Goal: Task Accomplishment & Management: Complete application form

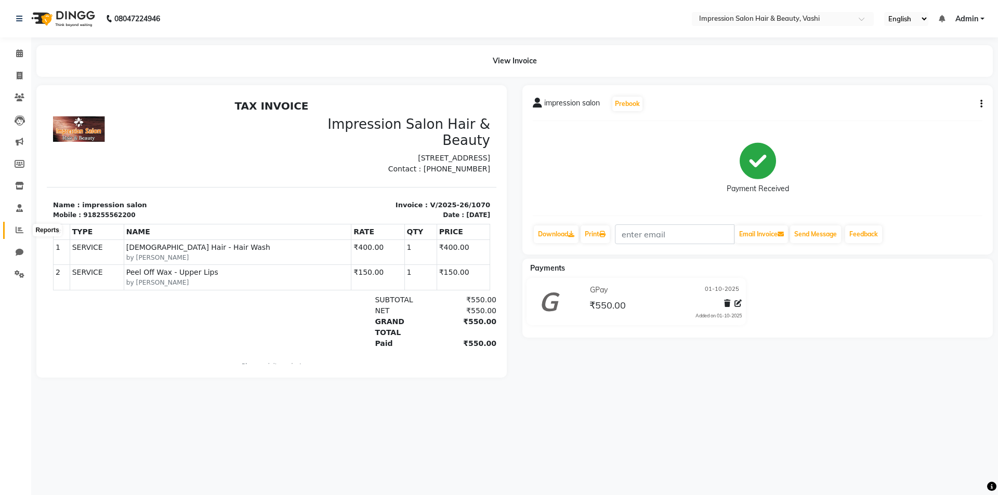
click at [17, 229] on icon at bounding box center [20, 230] width 8 height 8
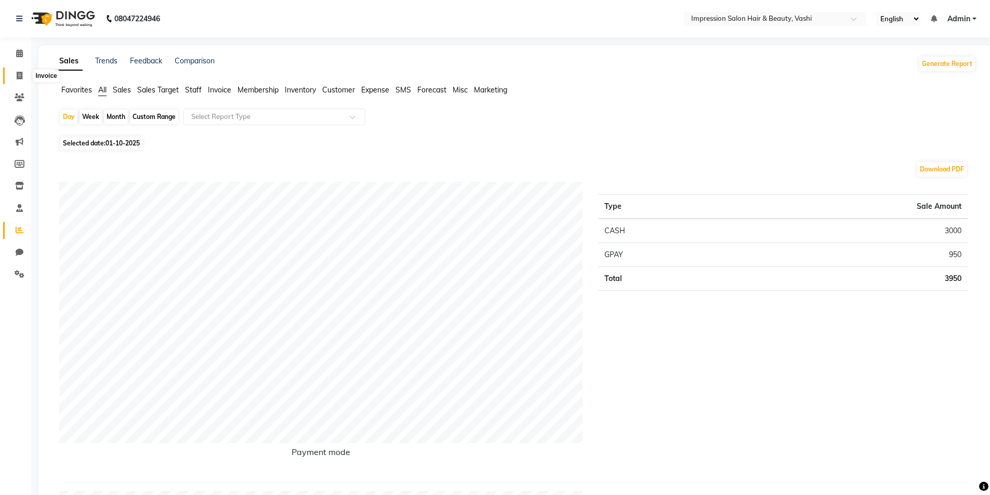
click at [16, 72] on span at bounding box center [19, 76] width 18 height 12
select select "125"
select select "service"
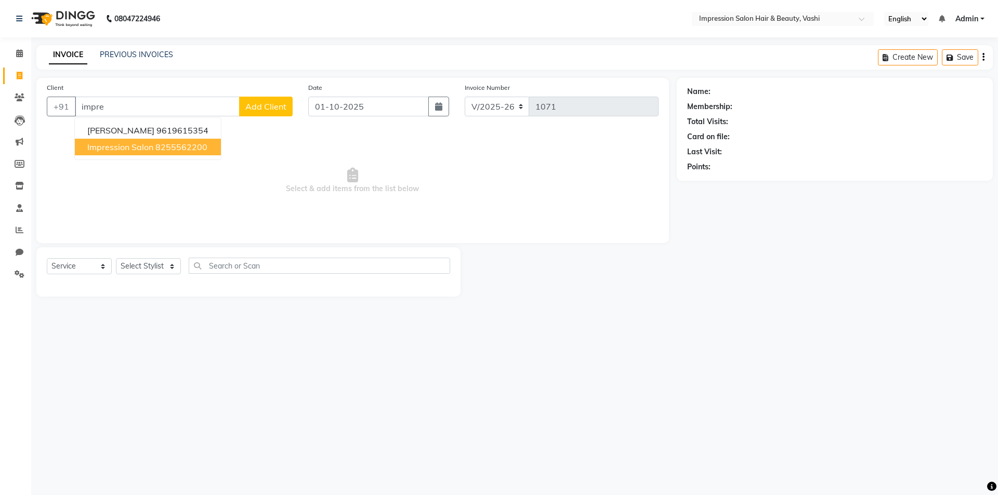
click at [186, 150] on ngb-highlight "8255562200" at bounding box center [181, 147] width 52 height 10
type input "8255562200"
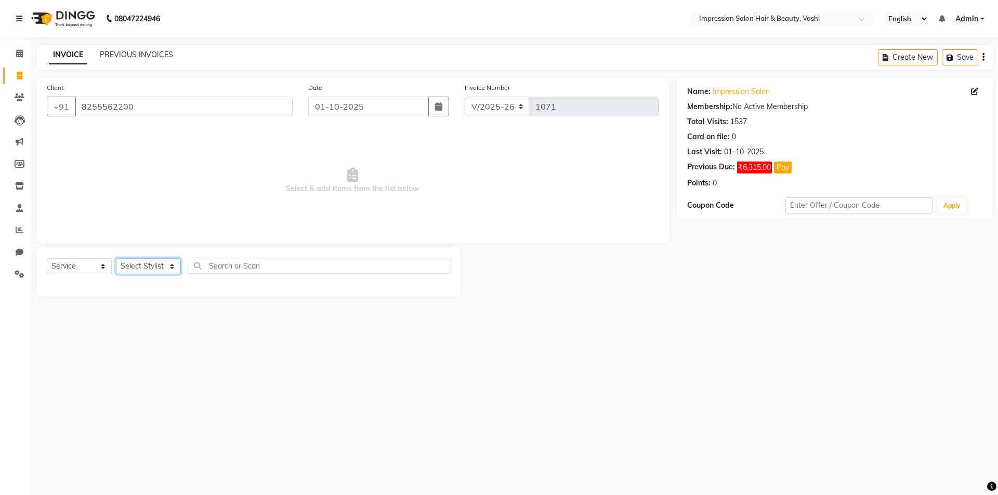
click at [152, 260] on select "Select Stylist [PERSON_NAME] [PERSON_NAME]" at bounding box center [148, 266] width 65 height 16
select select "52159"
click at [116, 258] on select "Select Stylist [PERSON_NAME] [PERSON_NAME]" at bounding box center [148, 266] width 65 height 16
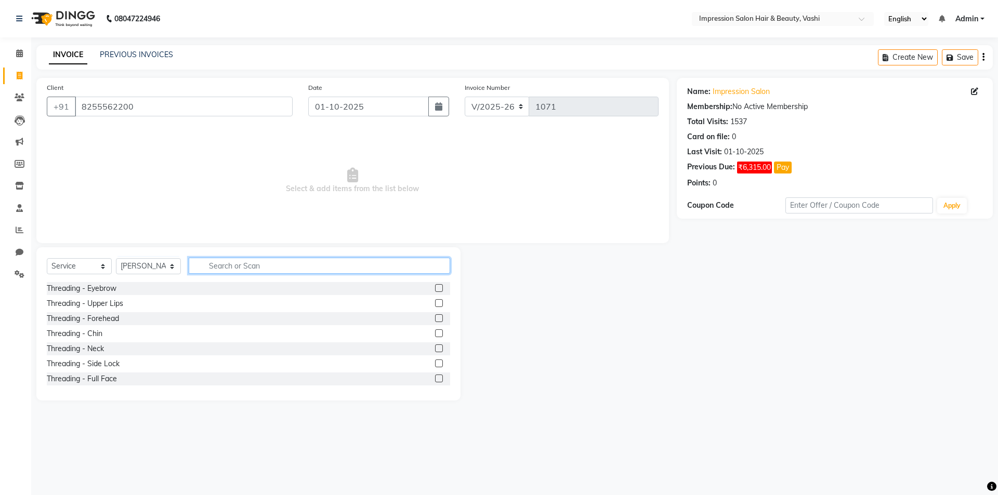
click at [218, 269] on input "text" at bounding box center [320, 266] width 262 height 16
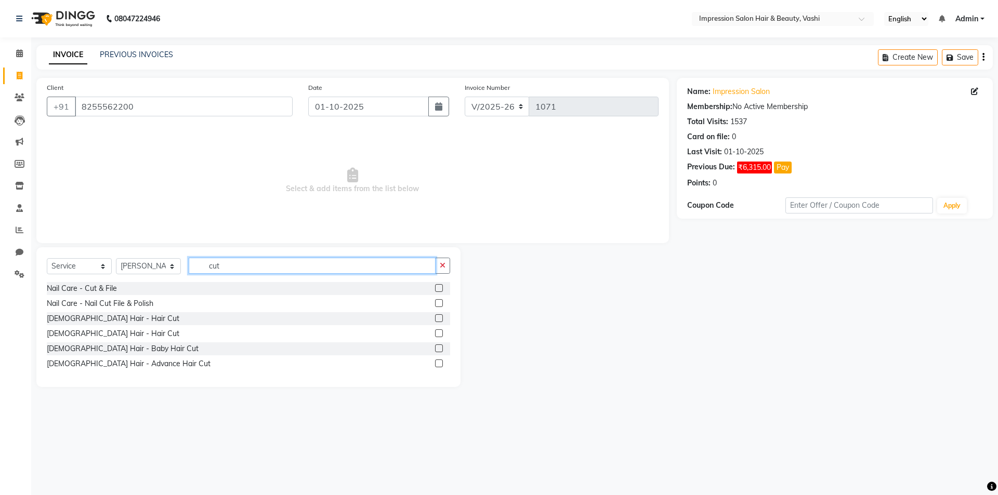
type input "cut"
click at [436, 330] on label at bounding box center [439, 334] width 8 height 8
click at [436, 331] on input "checkbox" at bounding box center [438, 334] width 7 height 7
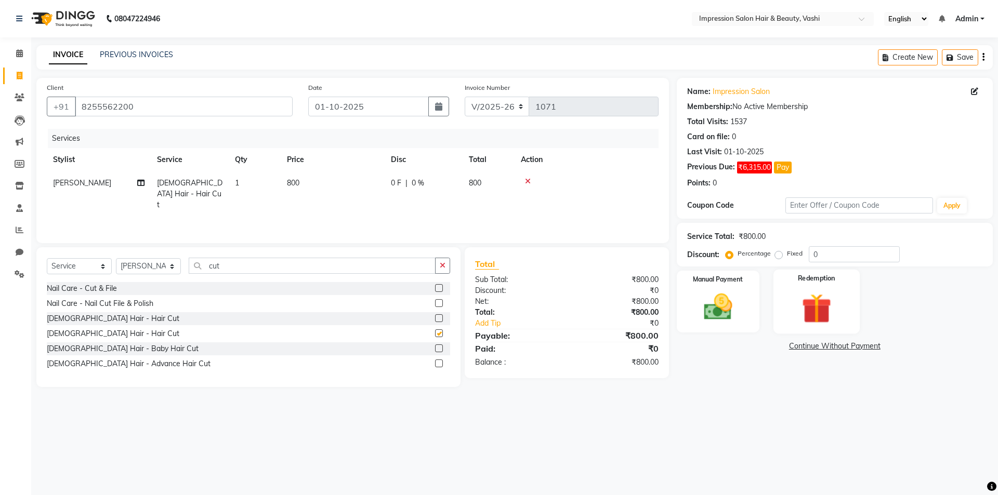
checkbox input "false"
click at [736, 290] on div "Manual Payment" at bounding box center [718, 302] width 86 height 64
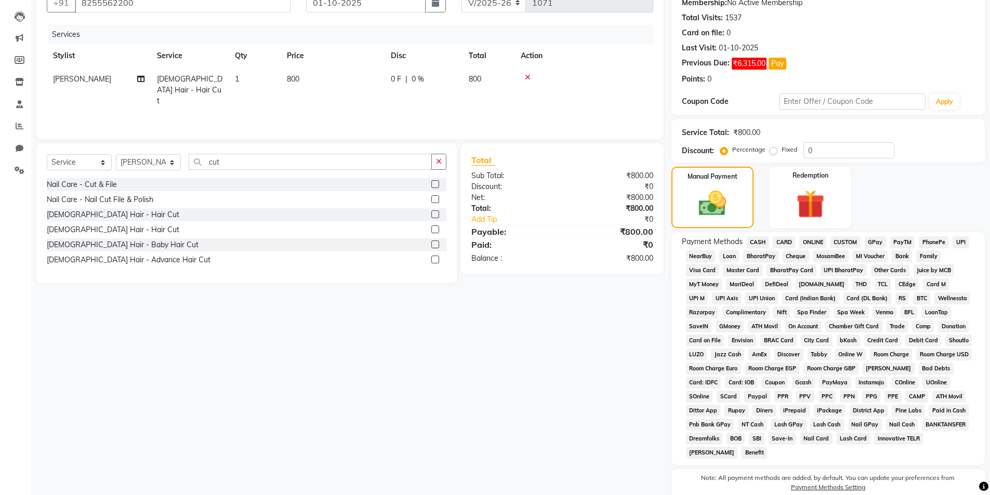
click at [873, 240] on span "GPay" at bounding box center [875, 243] width 21 height 12
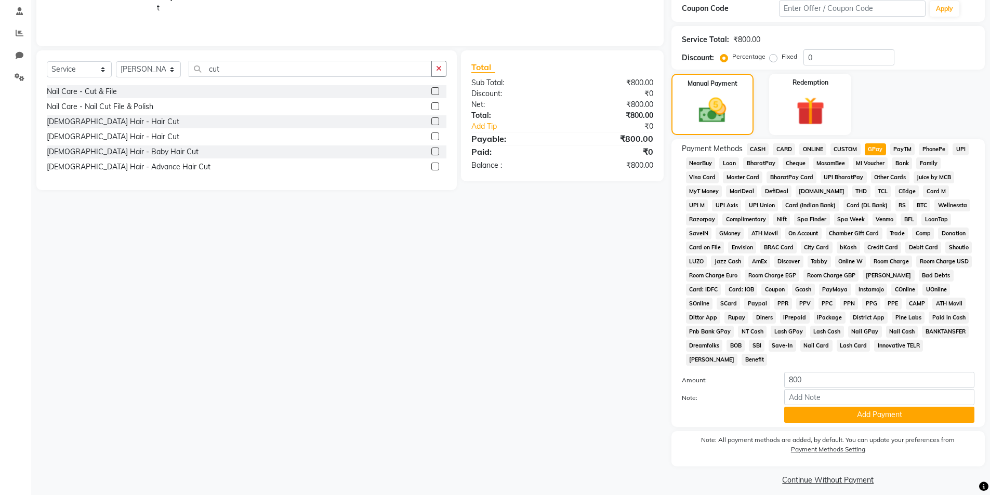
scroll to position [205, 0]
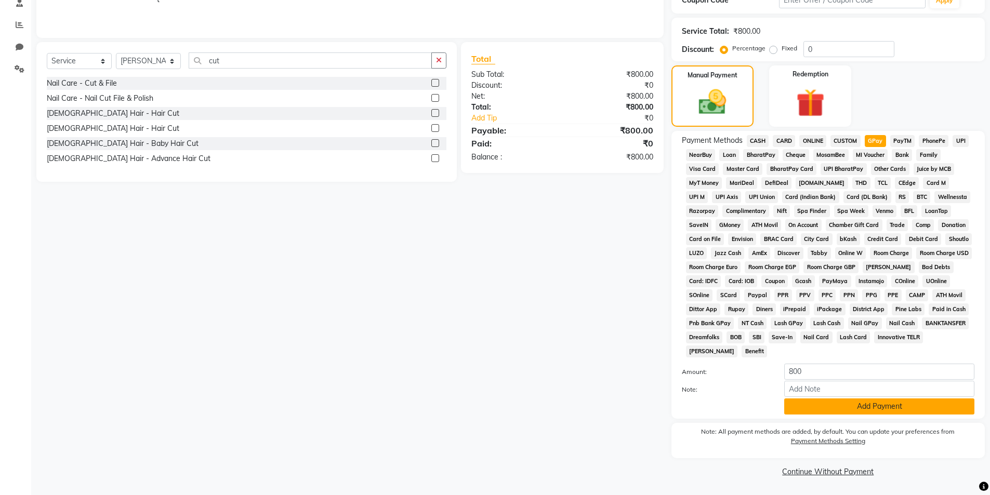
click at [816, 401] on button "Add Payment" at bounding box center [880, 407] width 190 height 16
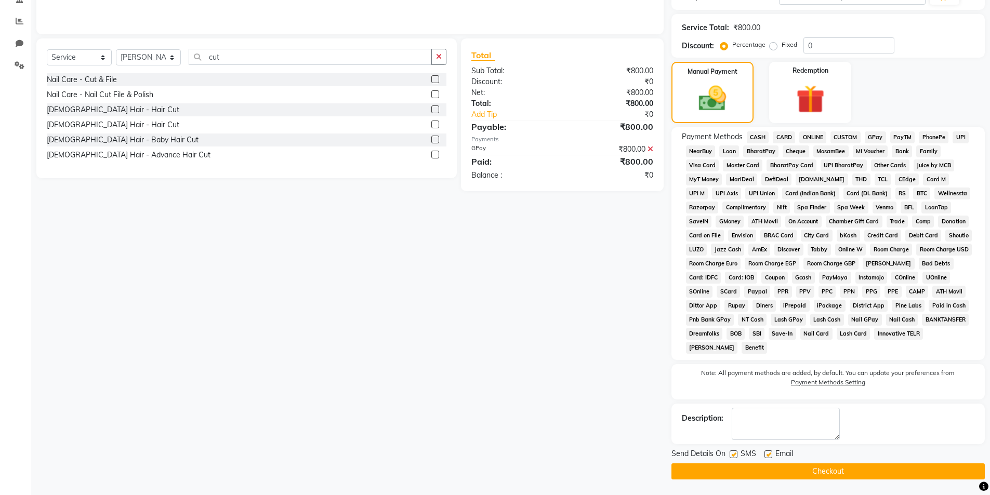
drag, startPoint x: 718, startPoint y: 467, endPoint x: 484, endPoint y: 425, distance: 237.3
click at [716, 467] on button "Checkout" at bounding box center [829, 472] width 314 height 16
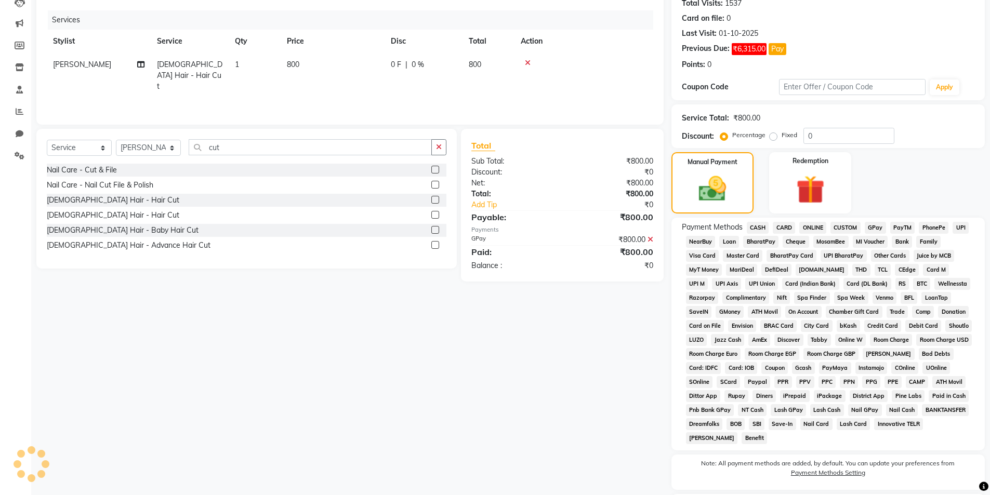
scroll to position [53, 0]
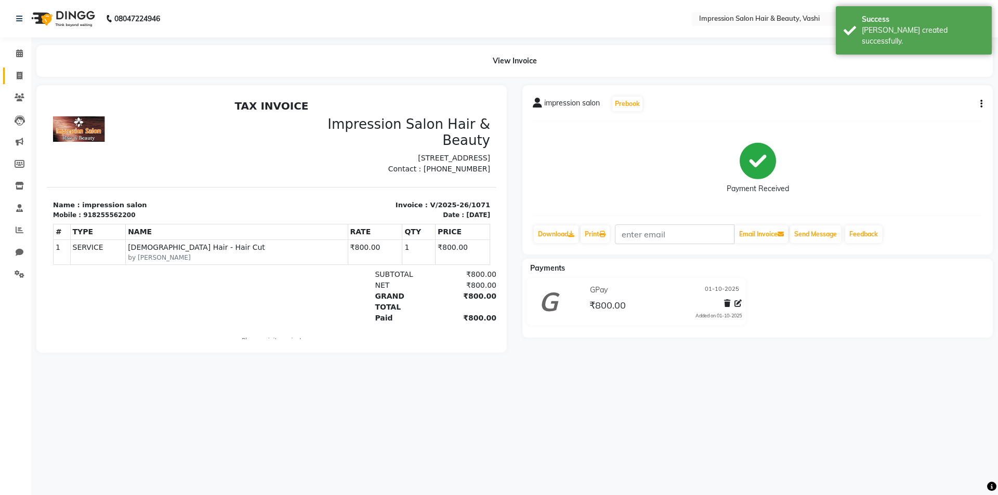
click at [13, 81] on span at bounding box center [19, 76] width 18 height 12
select select "service"
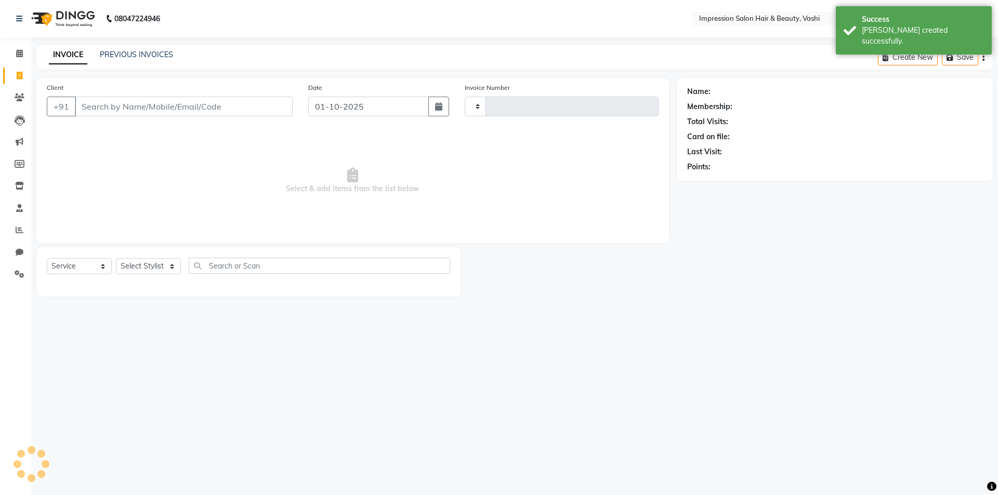
type input "1072"
select select "125"
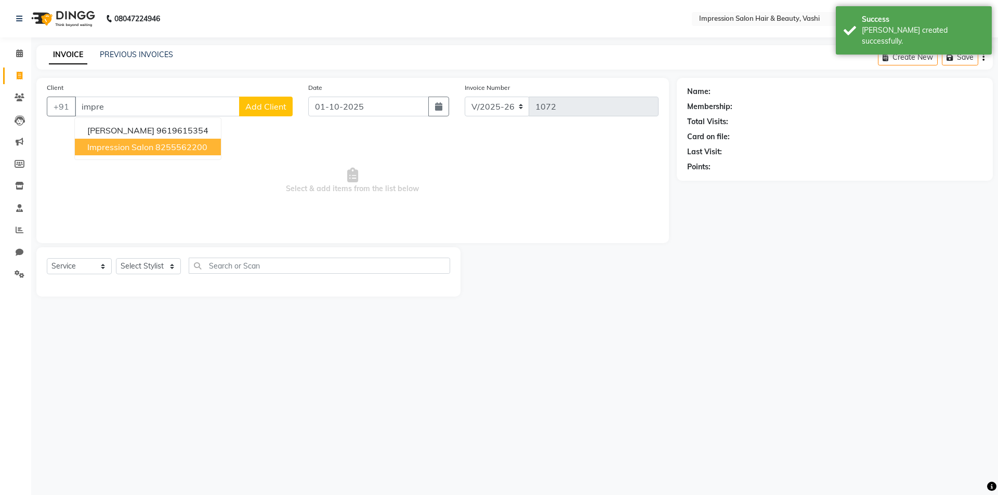
click at [124, 146] on span "impression salon" at bounding box center [120, 147] width 66 height 10
type input "8255562200"
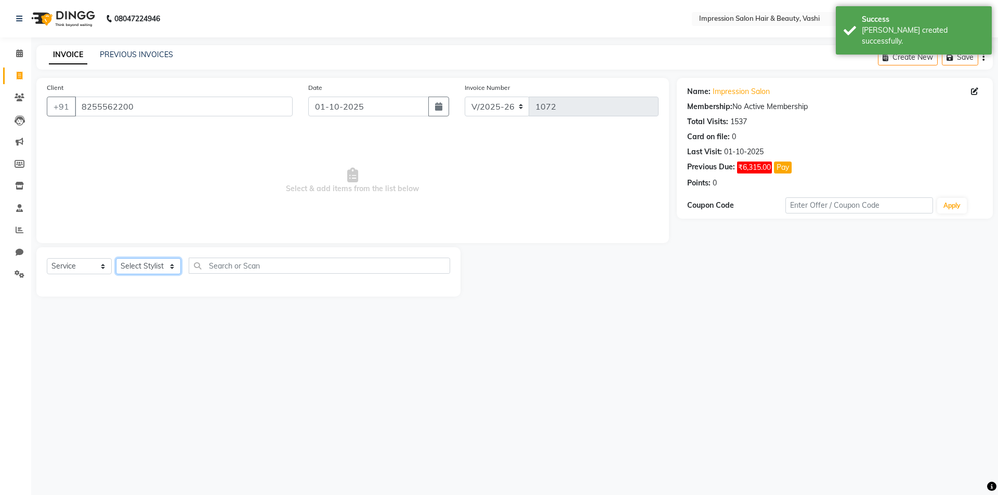
click at [132, 266] on select "Select Stylist [PERSON_NAME] [PERSON_NAME]" at bounding box center [148, 266] width 65 height 16
select select "52159"
click at [116, 258] on select "Select Stylist [PERSON_NAME] [PERSON_NAME]" at bounding box center [148, 266] width 65 height 16
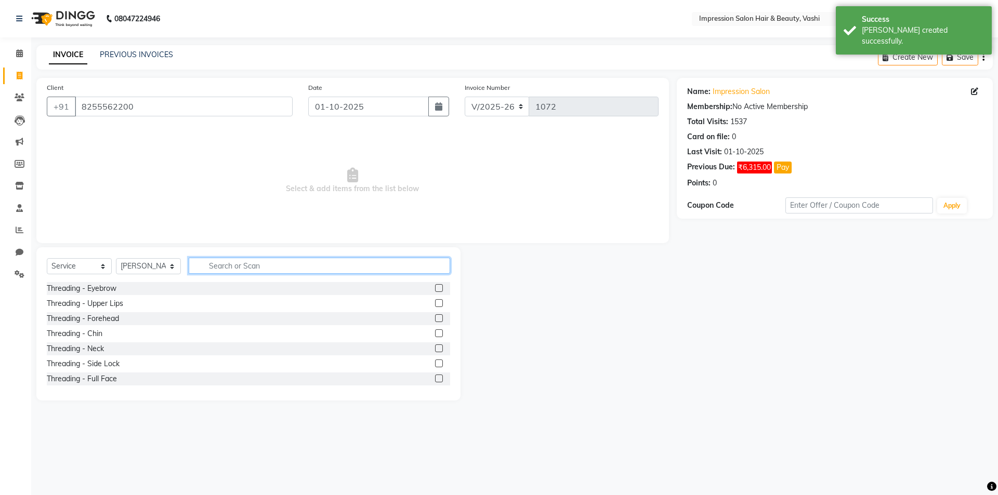
click at [219, 261] on input "text" at bounding box center [320, 266] width 262 height 16
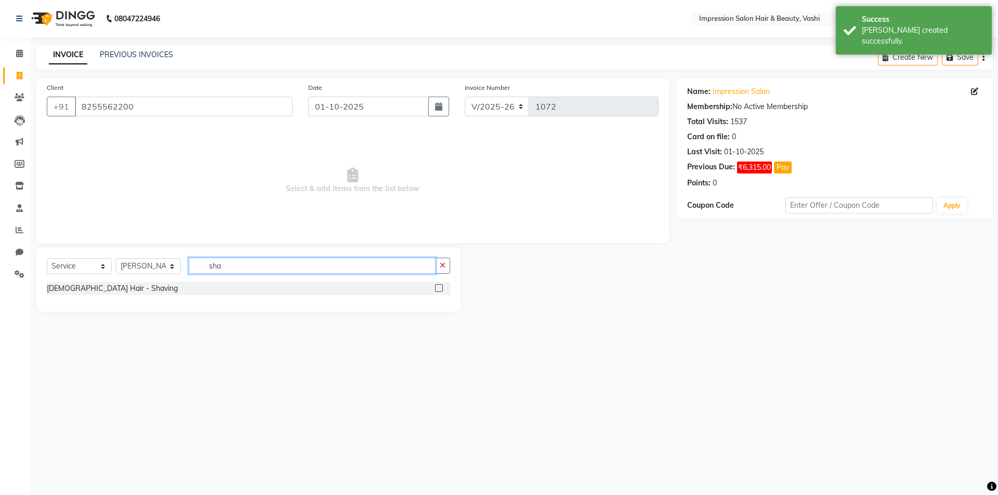
type input "sha"
click at [440, 285] on label at bounding box center [439, 288] width 8 height 8
click at [440, 285] on input "checkbox" at bounding box center [438, 288] width 7 height 7
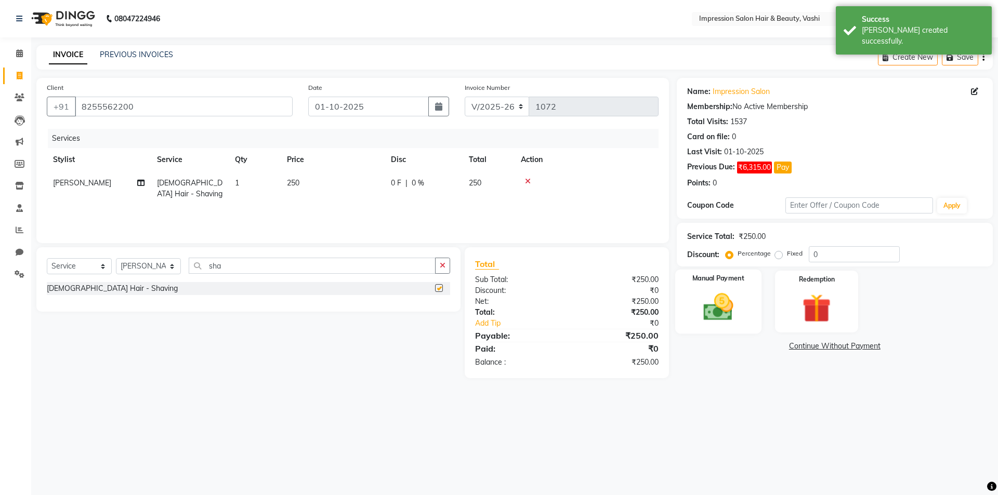
checkbox input "false"
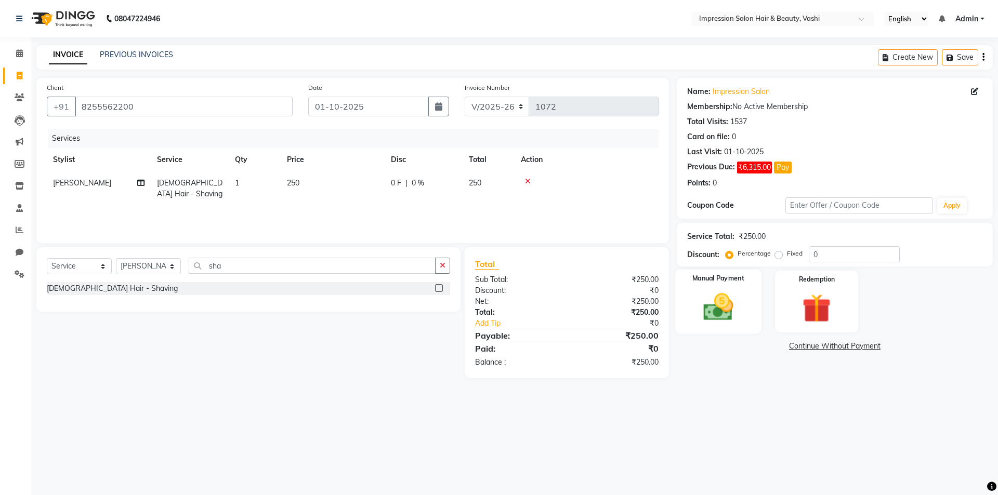
click at [735, 291] on img at bounding box center [718, 307] width 48 height 34
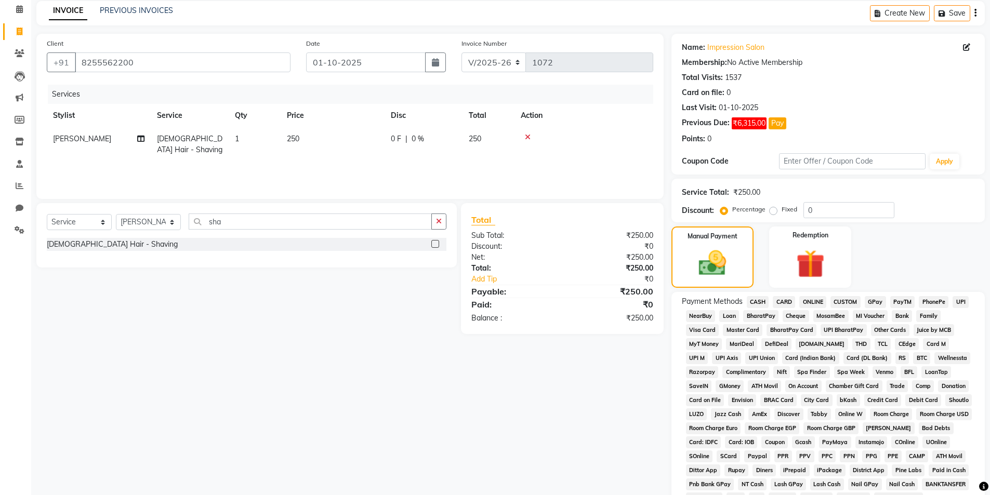
scroll to position [104, 0]
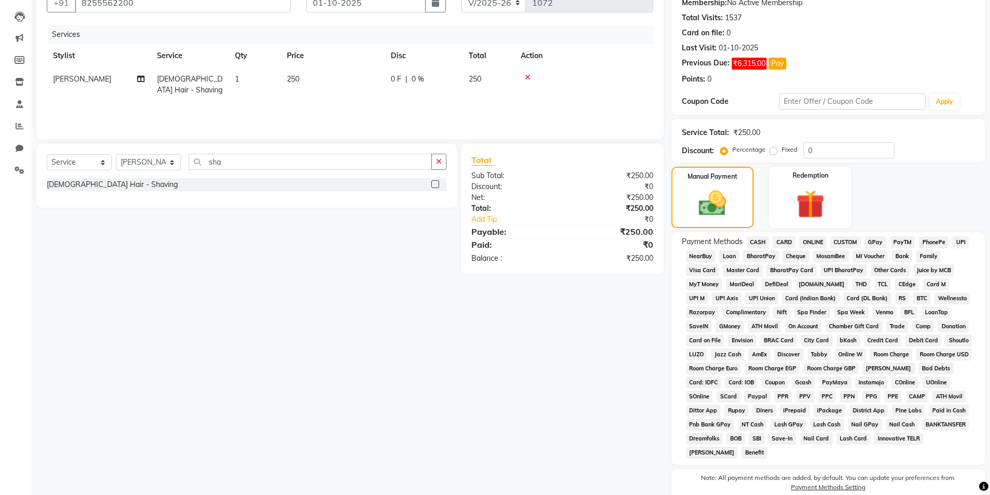
click at [881, 242] on span "GPay" at bounding box center [875, 243] width 21 height 12
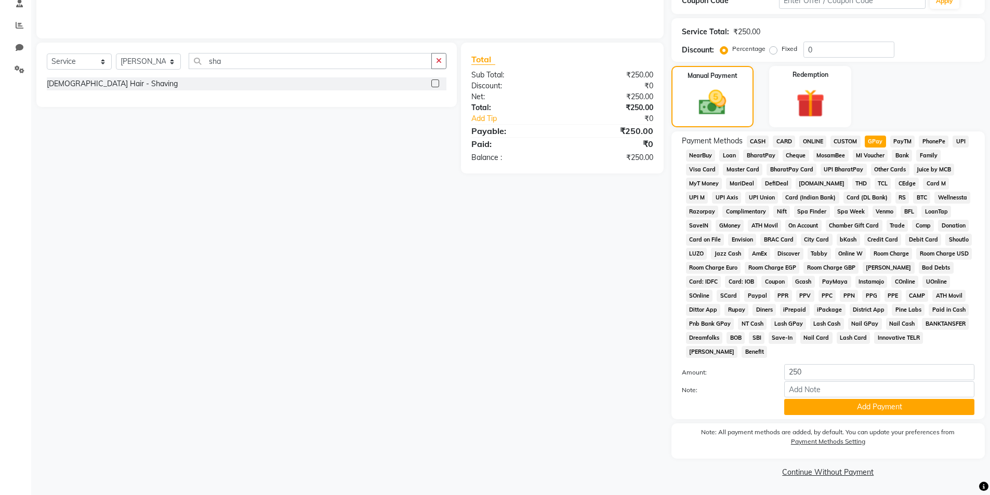
scroll to position [205, 0]
click at [821, 402] on button "Add Payment" at bounding box center [880, 407] width 190 height 16
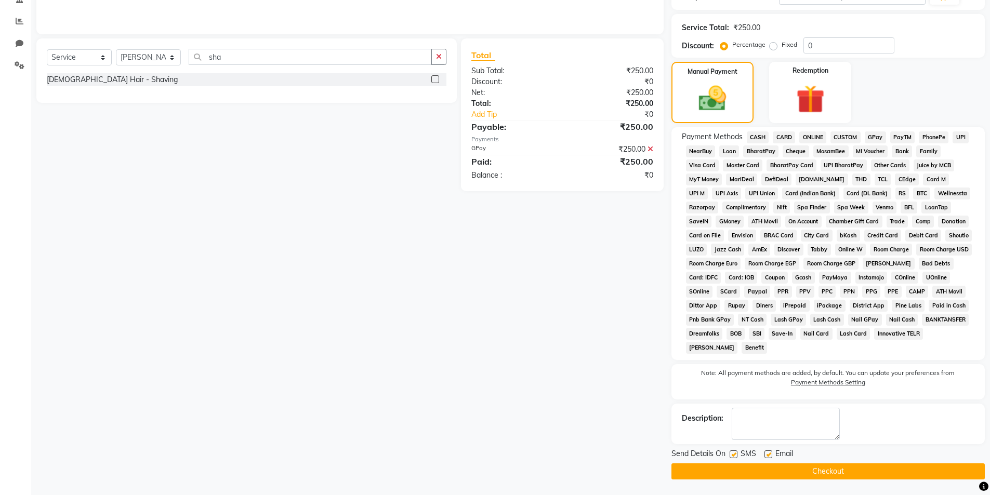
click at [706, 473] on button "Checkout" at bounding box center [829, 472] width 314 height 16
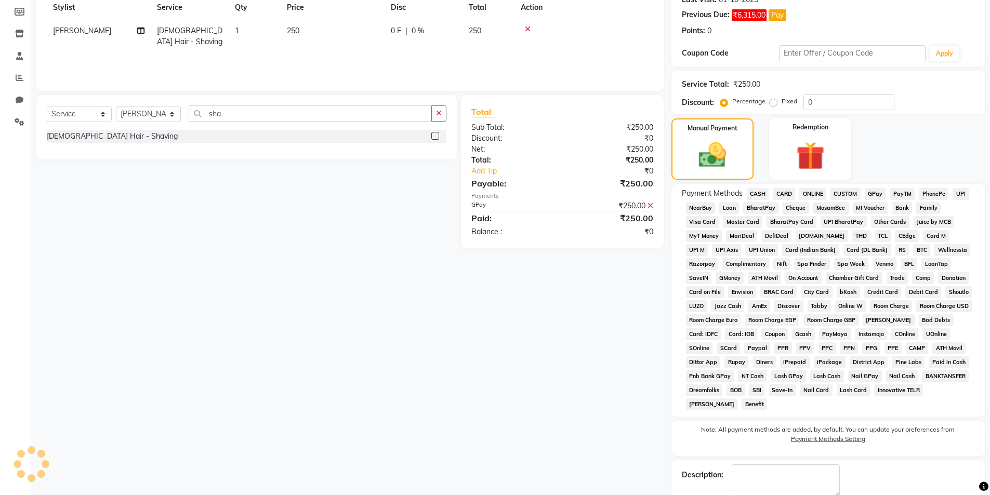
scroll to position [53, 0]
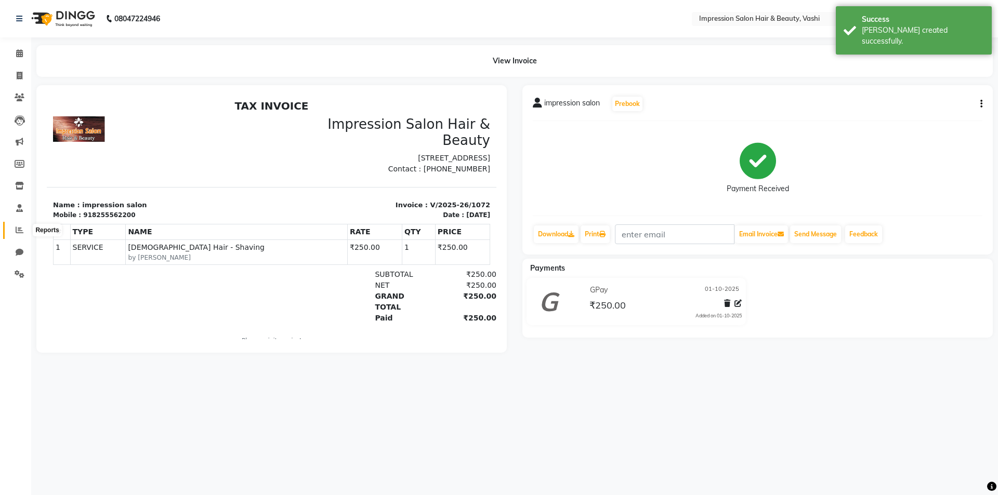
click at [23, 228] on icon at bounding box center [20, 230] width 8 height 8
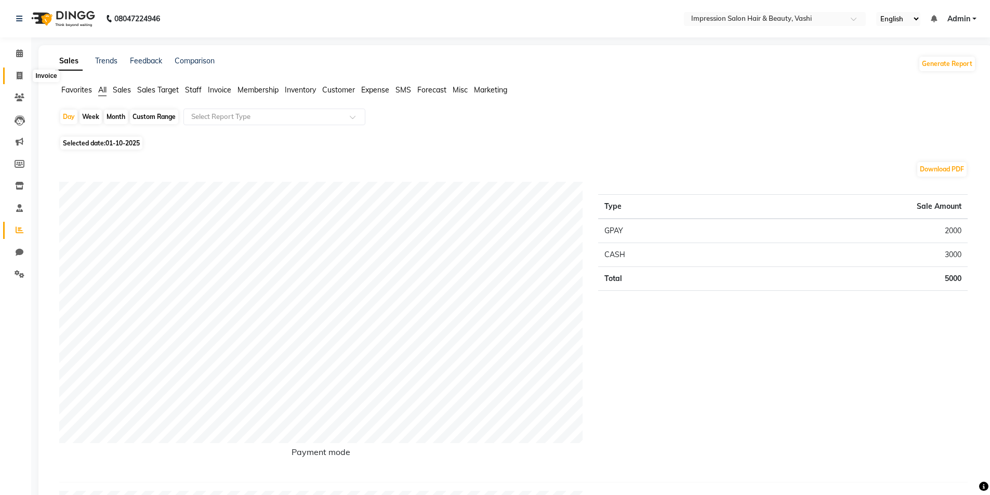
click at [21, 76] on icon at bounding box center [20, 76] width 6 height 8
select select "125"
select select "service"
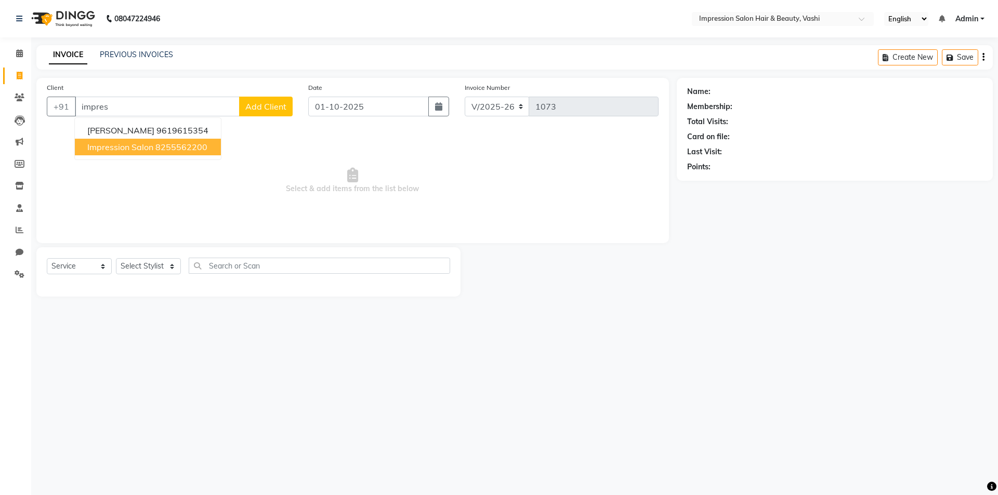
click at [186, 150] on ngb-highlight "8255562200" at bounding box center [181, 147] width 52 height 10
type input "8255562200"
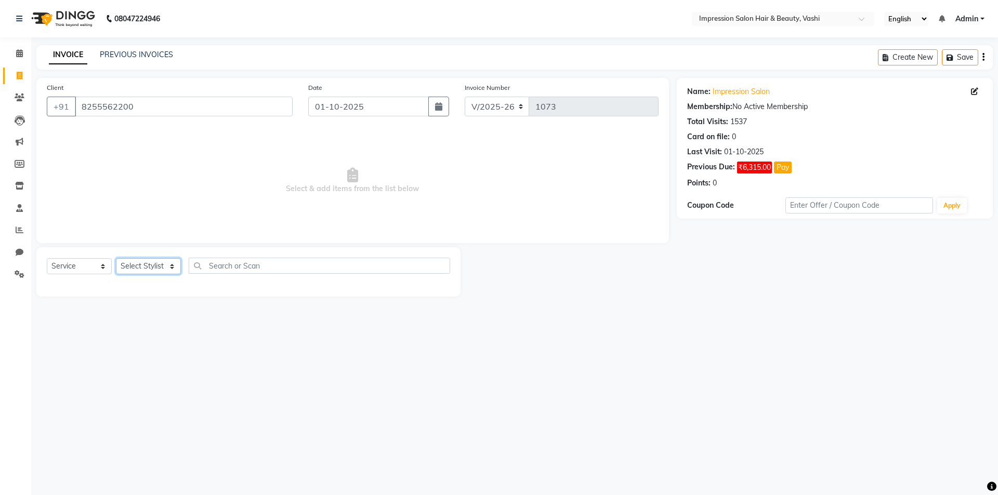
click at [151, 265] on select "Select Stylist [PERSON_NAME] [PERSON_NAME]" at bounding box center [148, 266] width 65 height 16
select select "80745"
click at [116, 258] on select "Select Stylist [PERSON_NAME] [PERSON_NAME]" at bounding box center [148, 266] width 65 height 16
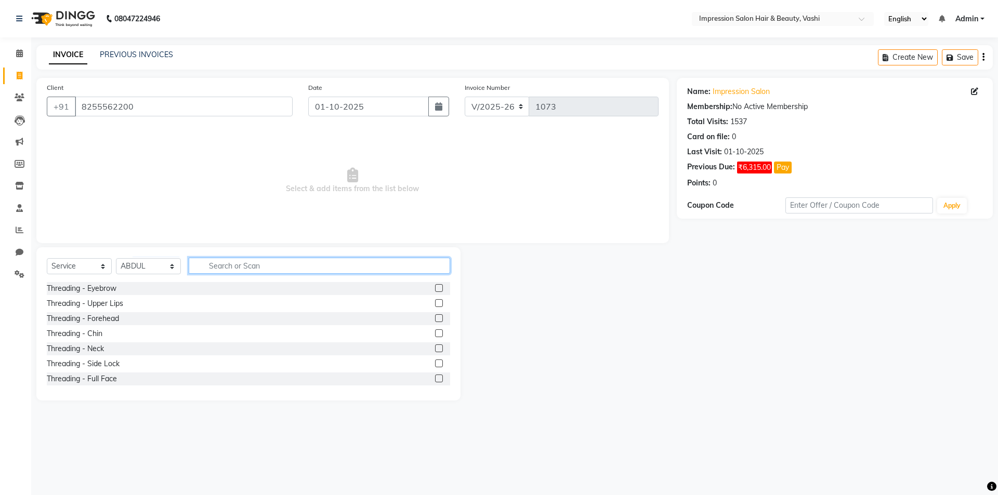
drag, startPoint x: 210, startPoint y: 263, endPoint x: 277, endPoint y: 272, distance: 67.2
click at [223, 264] on input "text" at bounding box center [320, 266] width 262 height 16
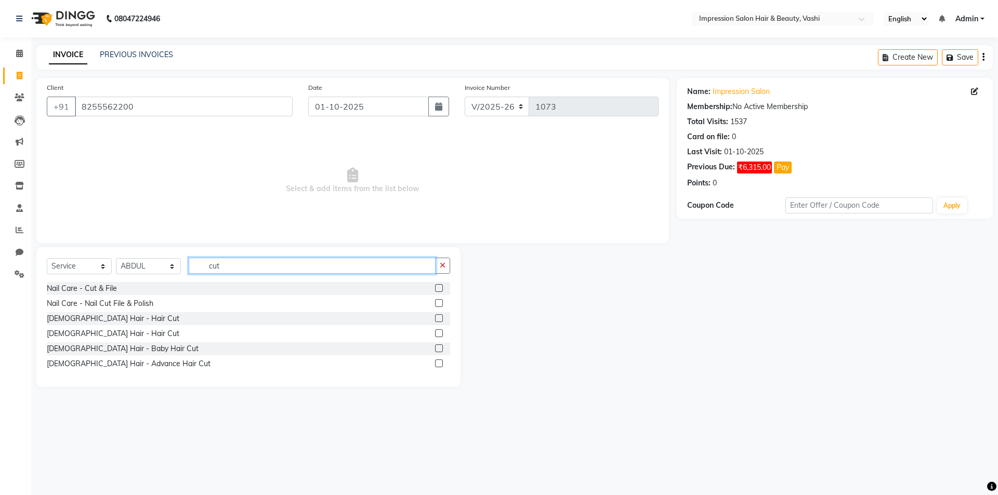
type input "cut"
click at [438, 318] on label at bounding box center [439, 319] width 8 height 8
click at [438, 318] on input "checkbox" at bounding box center [438, 319] width 7 height 7
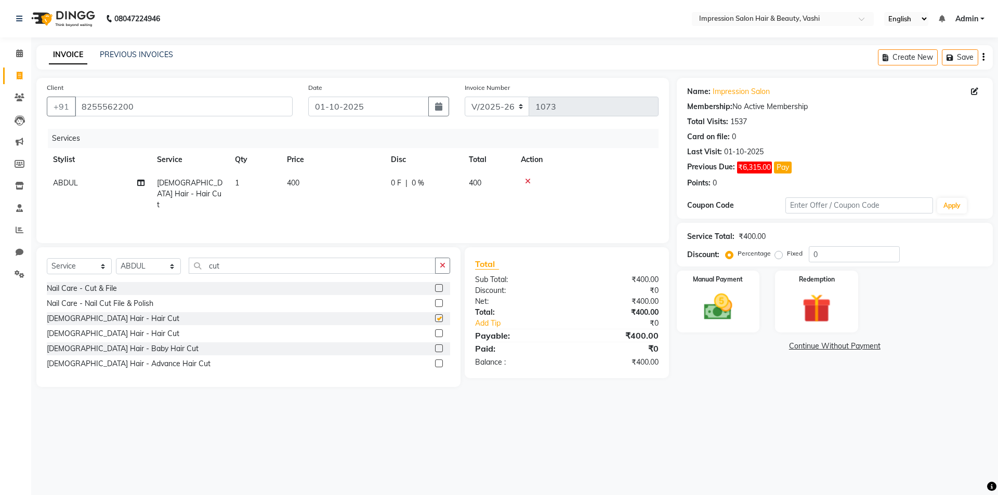
checkbox input "false"
click at [307, 269] on input "cut" at bounding box center [312, 266] width 247 height 16
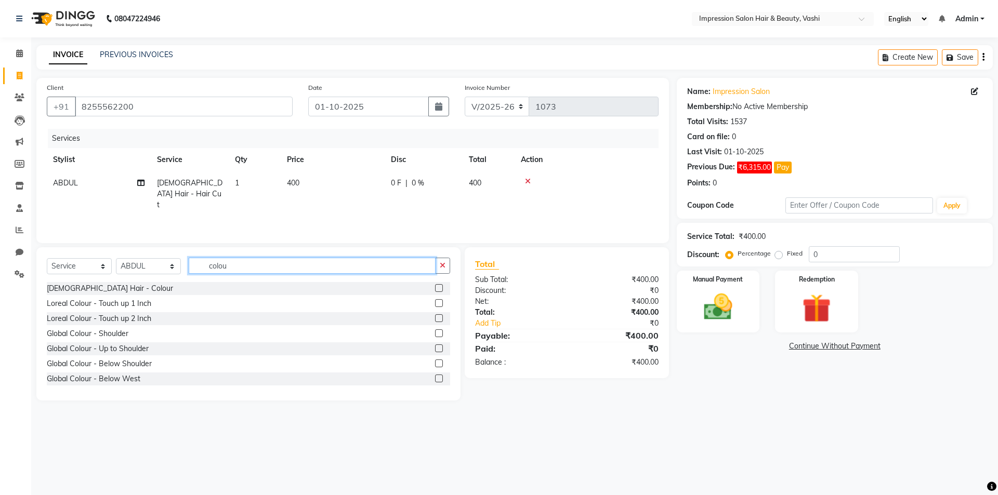
type input "colou"
click at [435, 286] on label at bounding box center [439, 288] width 8 height 8
click at [435, 286] on input "checkbox" at bounding box center [438, 288] width 7 height 7
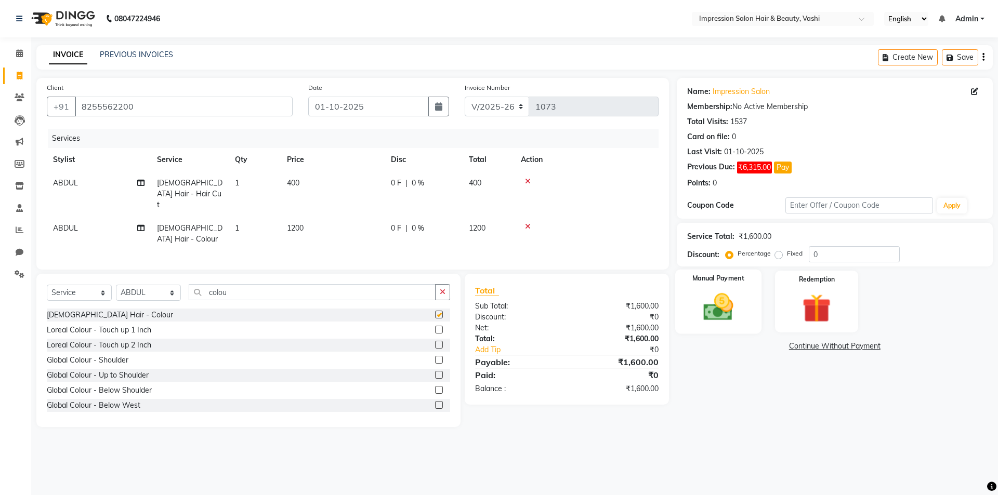
checkbox input "false"
click at [750, 293] on div "Manual Payment" at bounding box center [718, 302] width 86 height 64
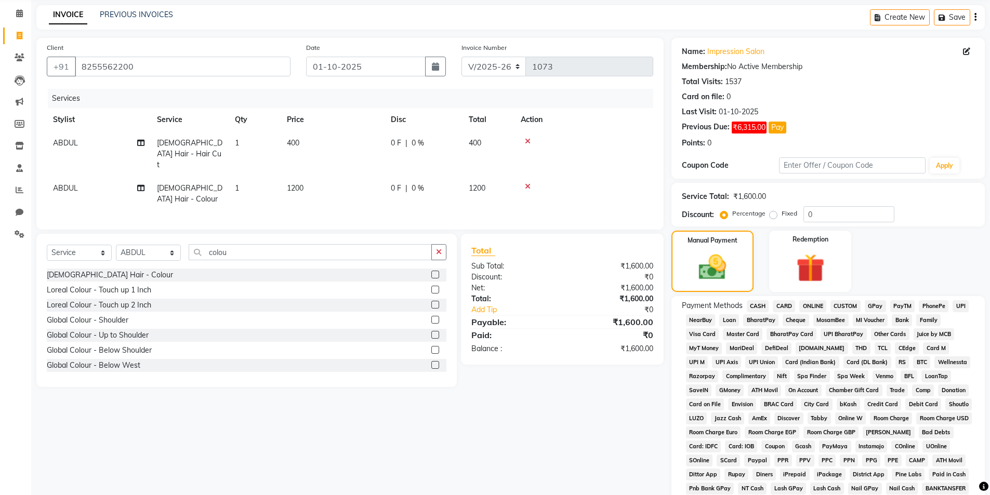
scroll to position [104, 0]
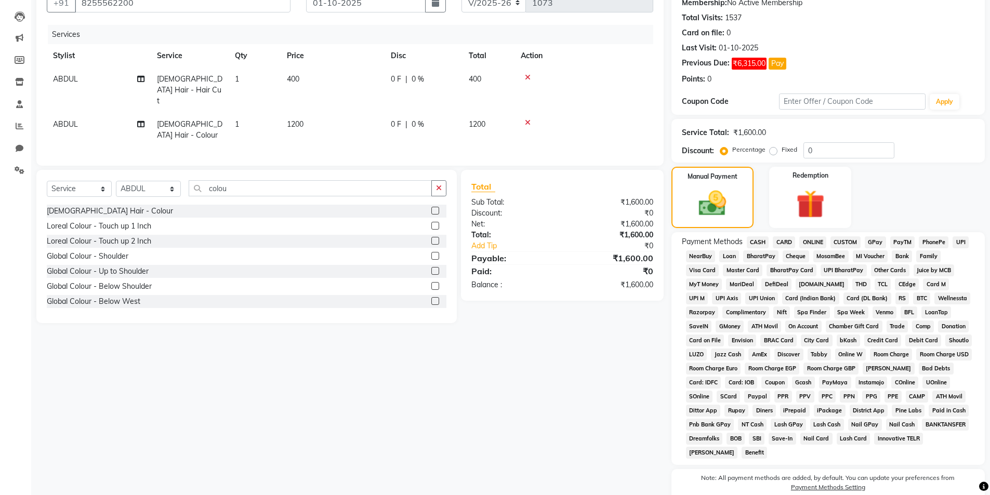
click at [876, 240] on span "GPay" at bounding box center [875, 243] width 21 height 12
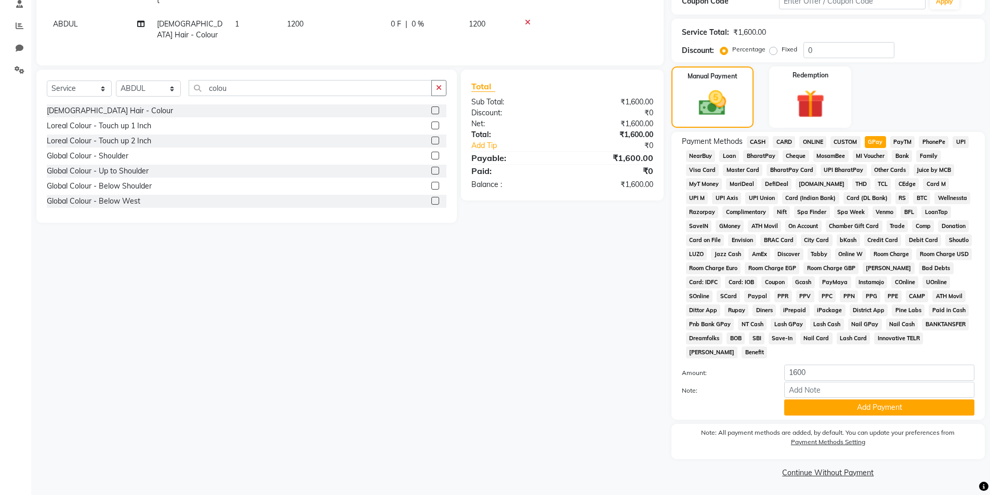
scroll to position [205, 0]
drag, startPoint x: 816, startPoint y: 401, endPoint x: 607, endPoint y: 481, distance: 224.5
click at [816, 401] on button "Add Payment" at bounding box center [880, 407] width 190 height 16
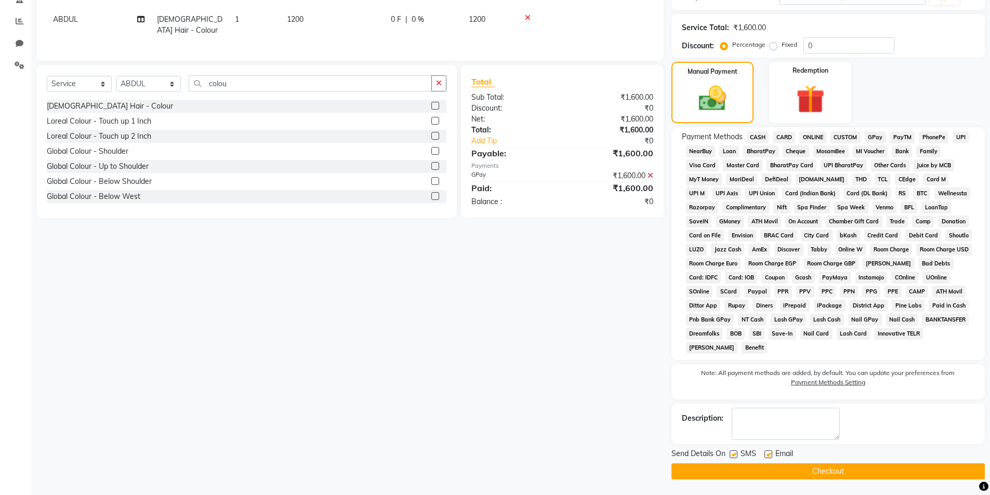
click at [686, 474] on button "Checkout" at bounding box center [829, 472] width 314 height 16
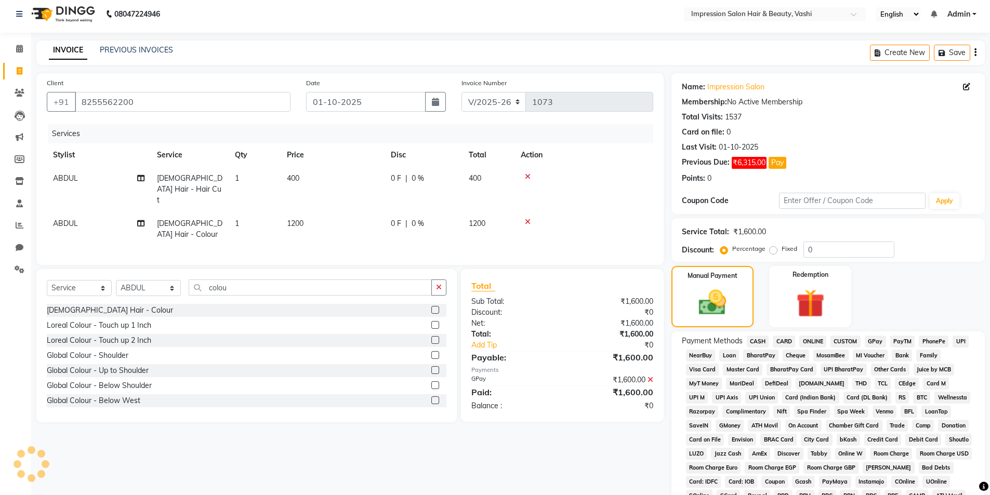
scroll to position [1, 0]
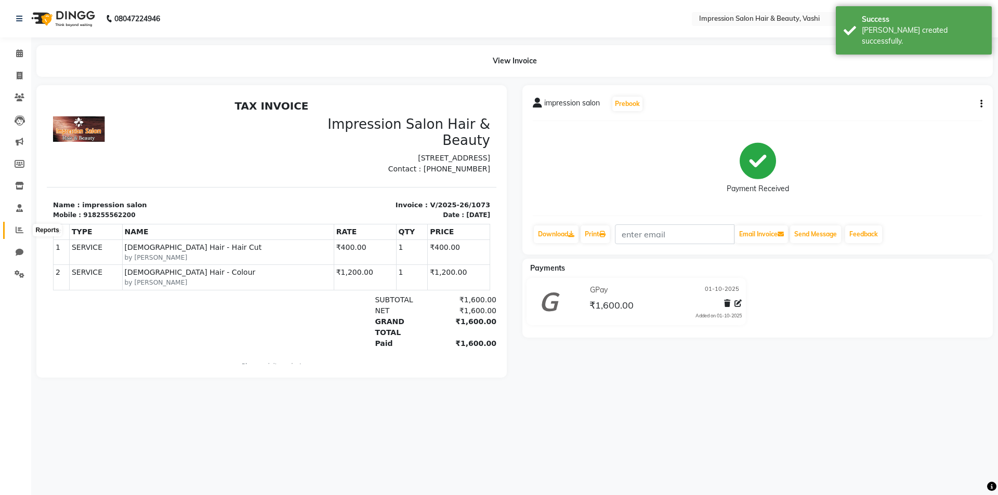
click at [19, 229] on icon at bounding box center [20, 230] width 8 height 8
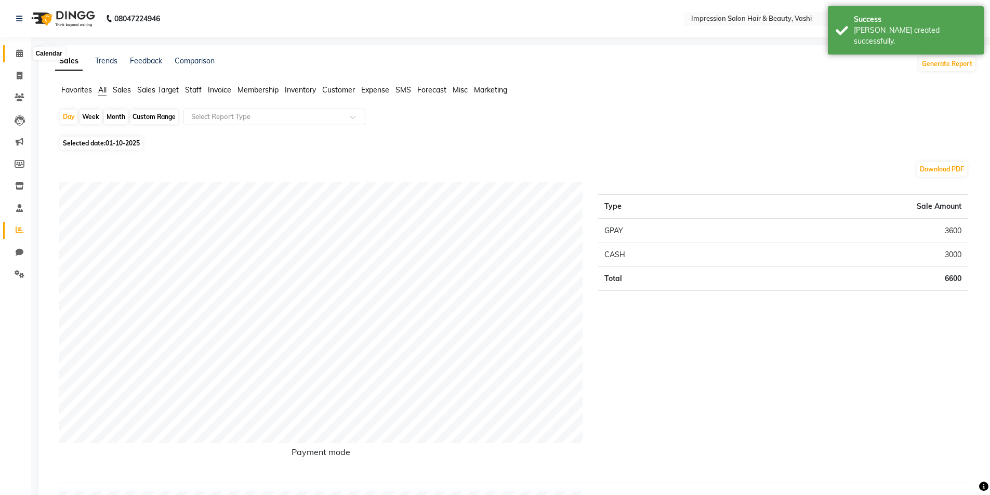
click at [19, 54] on icon at bounding box center [19, 53] width 7 height 8
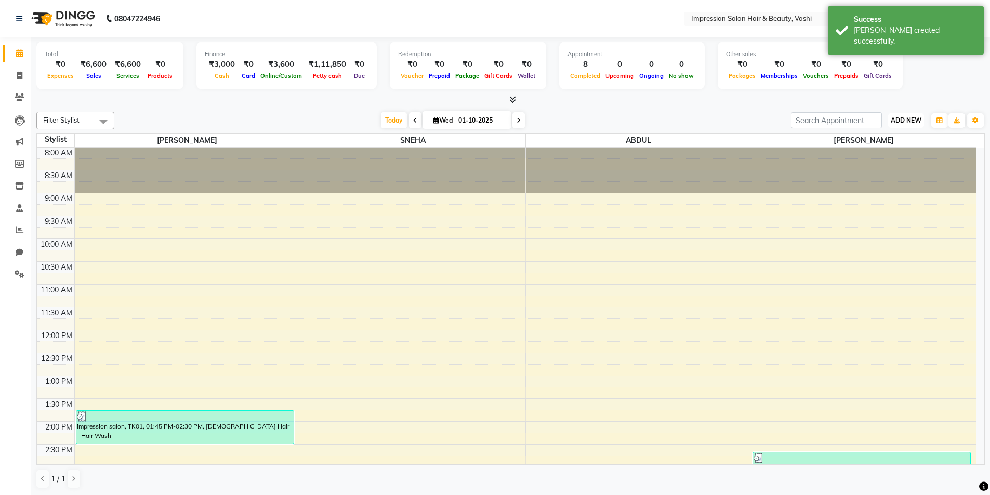
click at [902, 116] on span "ADD NEW" at bounding box center [906, 120] width 31 height 8
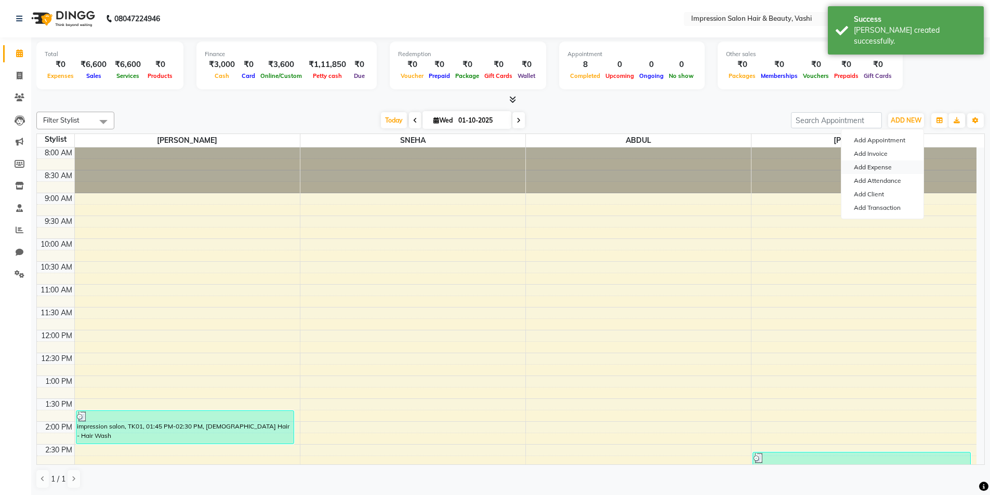
click at [885, 168] on link "Add Expense" at bounding box center [883, 168] width 82 height 14
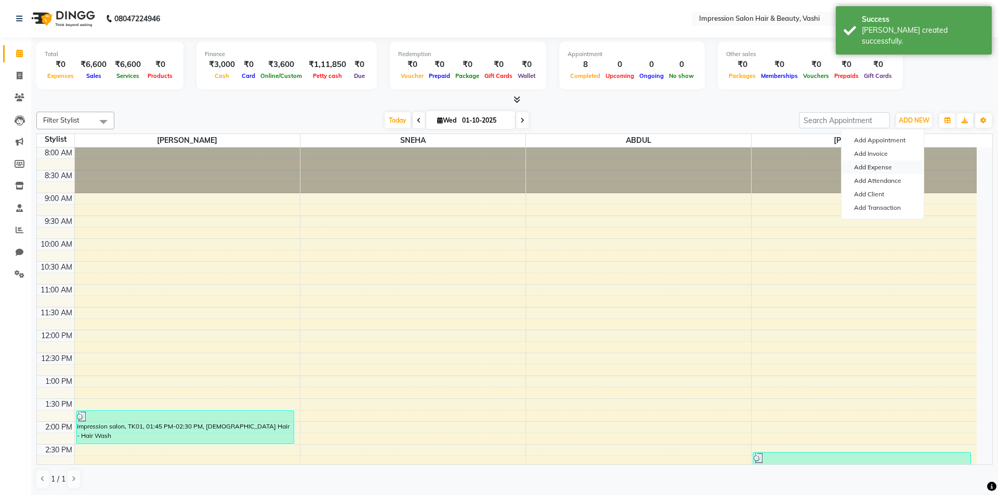
select select "1"
select select "2422"
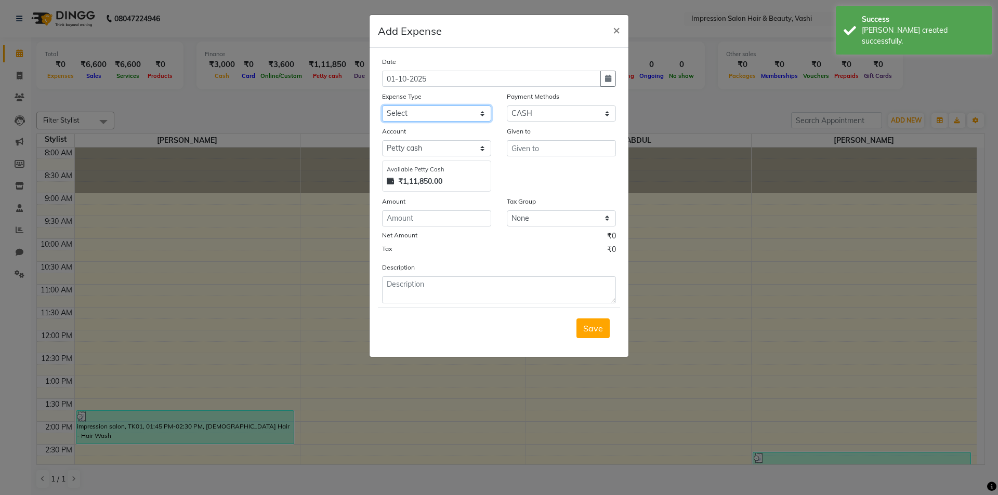
drag, startPoint x: 449, startPoint y: 113, endPoint x: 447, endPoint y: 119, distance: 6.3
click at [449, 113] on select "Select Advance Salary Bank charges Car maintenance Cash transfer to bank Cash t…" at bounding box center [436, 114] width 109 height 16
select select "10"
click at [382, 106] on select "Select Advance Salary Bank charges Car maintenance Cash transfer to bank Cash t…" at bounding box center [436, 114] width 109 height 16
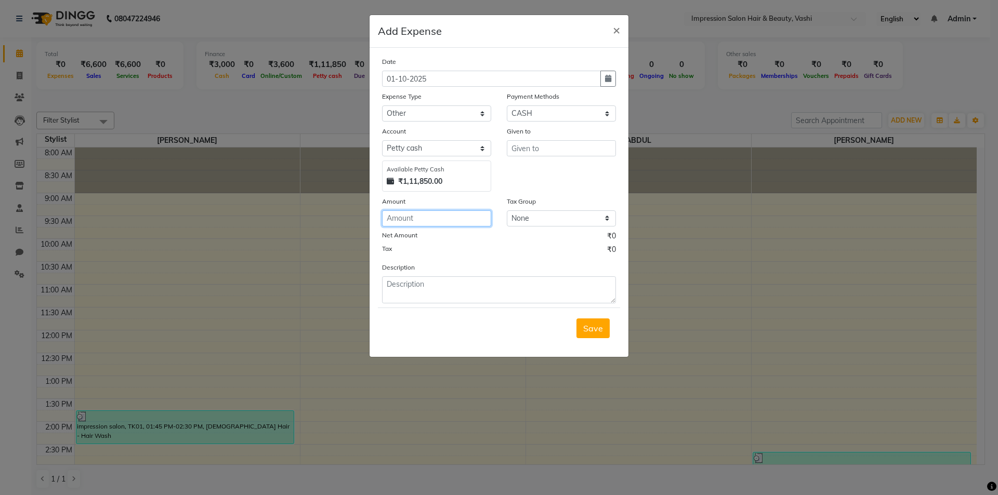
click at [421, 218] on input "number" at bounding box center [436, 219] width 109 height 16
type input "56"
click at [472, 291] on textarea at bounding box center [499, 290] width 234 height 27
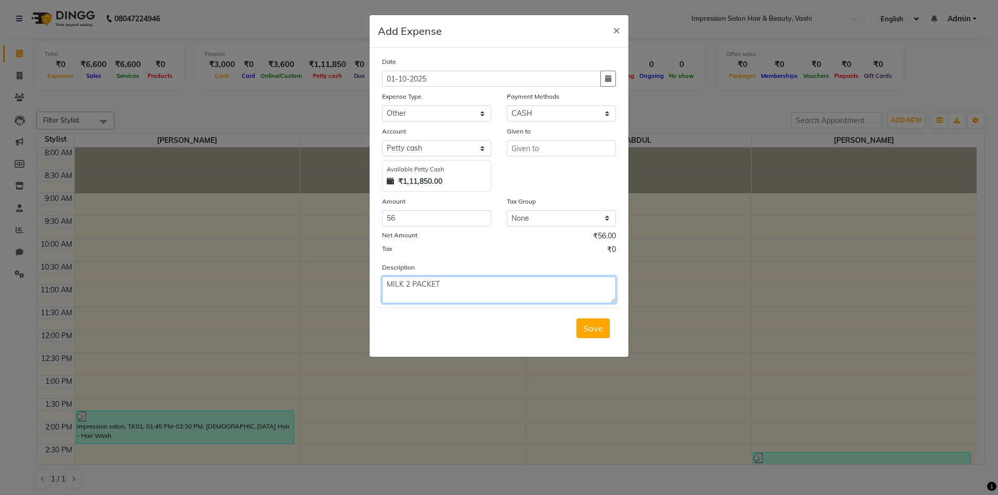
type textarea "MILK 2 PACKET"
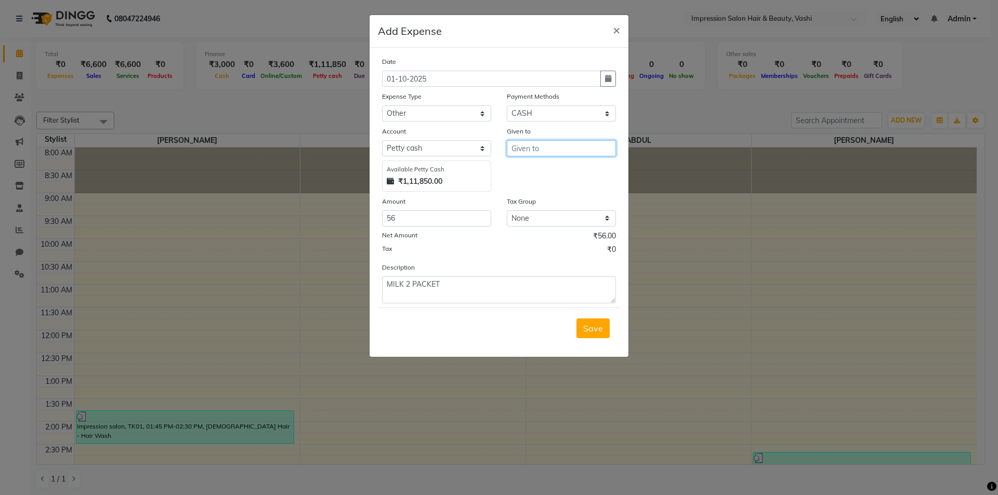
click at [557, 154] on input "text" at bounding box center [561, 148] width 109 height 16
type input "[PERSON_NAME]"
click at [597, 325] on span "Save" at bounding box center [593, 328] width 20 height 10
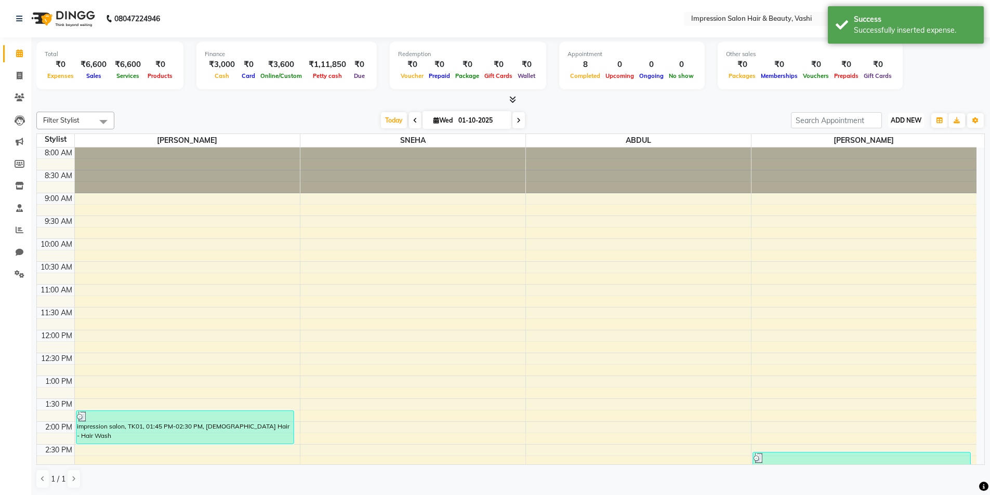
click at [903, 125] on button "ADD NEW Toggle Dropdown" at bounding box center [907, 120] width 36 height 15
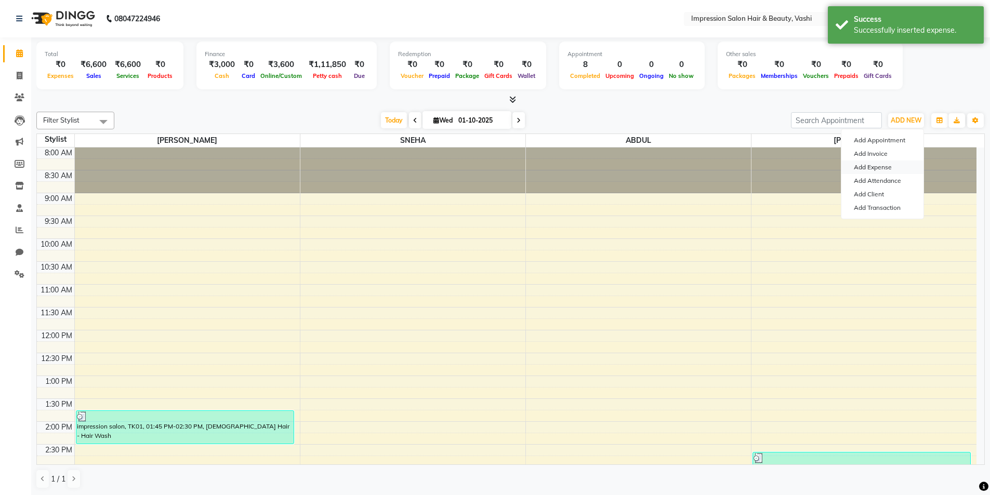
click at [884, 169] on link "Add Expense" at bounding box center [883, 168] width 82 height 14
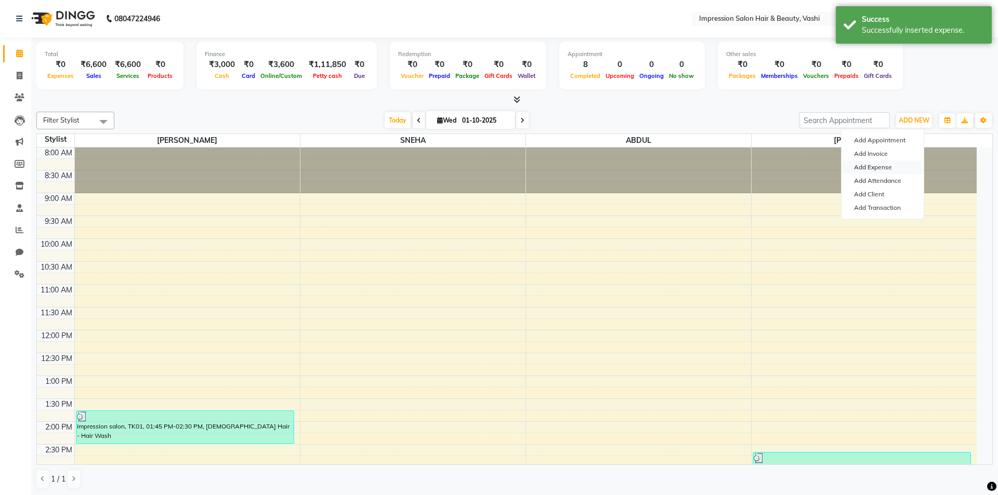
select select "1"
select select "2422"
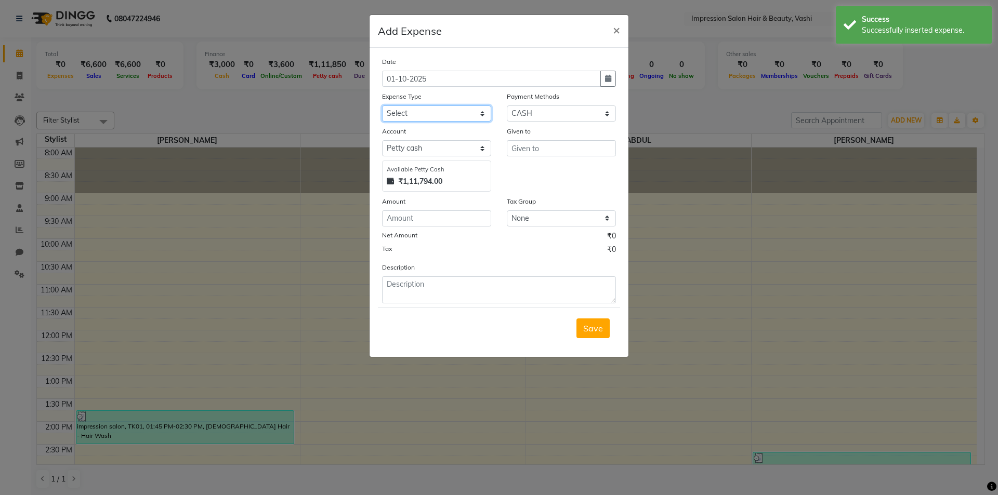
drag, startPoint x: 465, startPoint y: 109, endPoint x: 446, endPoint y: 118, distance: 21.4
click at [465, 109] on select "Select Advance Salary Bank charges Car maintenance Cash transfer to bank Cash t…" at bounding box center [436, 114] width 109 height 16
select select "10"
click at [382, 106] on select "Select Advance Salary Bank charges Car maintenance Cash transfer to bank Cash t…" at bounding box center [436, 114] width 109 height 16
click at [431, 225] on input "number" at bounding box center [436, 219] width 109 height 16
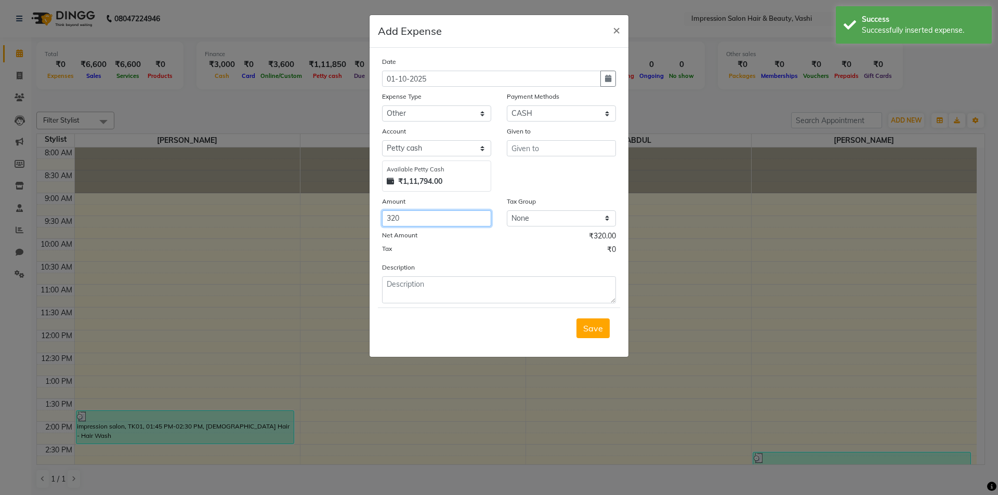
type input "320"
click at [422, 291] on textarea at bounding box center [499, 290] width 234 height 27
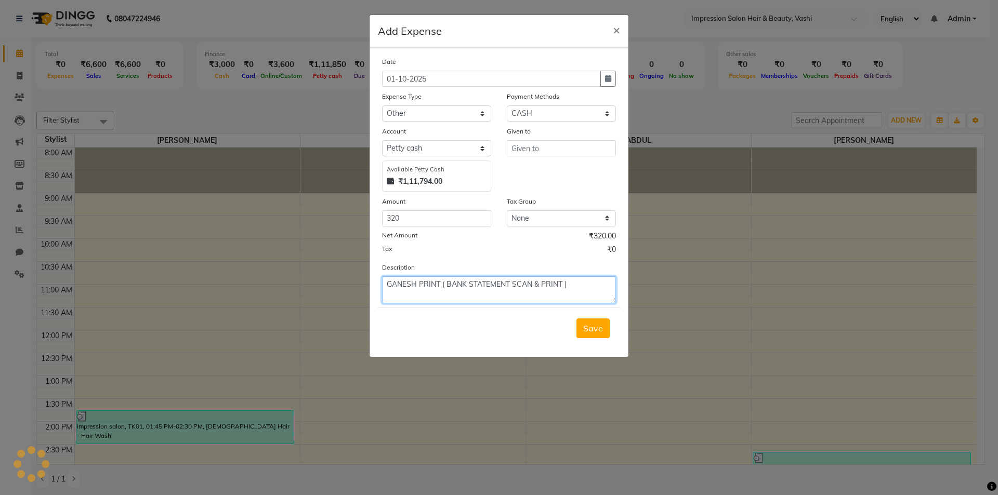
type textarea "GANESH PRINT ( BANK STATEMENT SCAN & PRINT )"
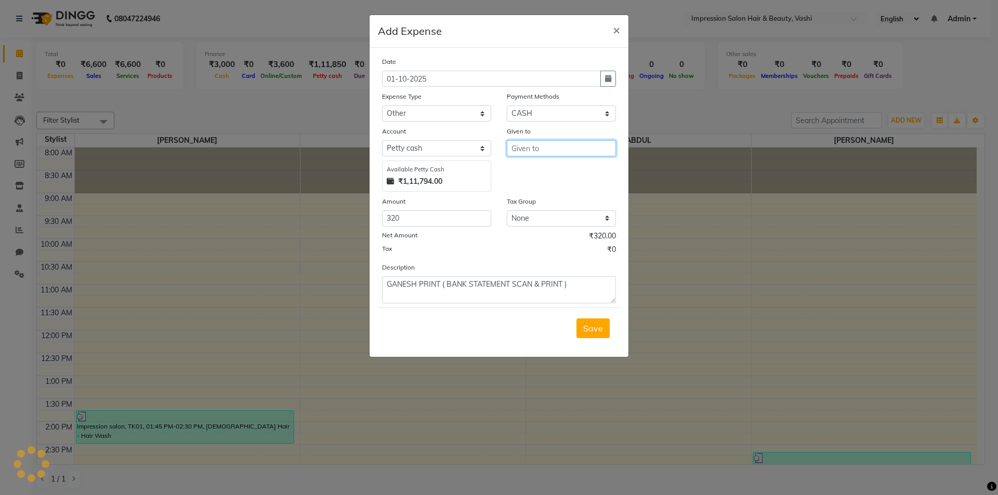
click at [553, 145] on input "text" at bounding box center [561, 148] width 109 height 16
type input "[PERSON_NAME]"
click at [601, 323] on span "Save" at bounding box center [593, 328] width 20 height 10
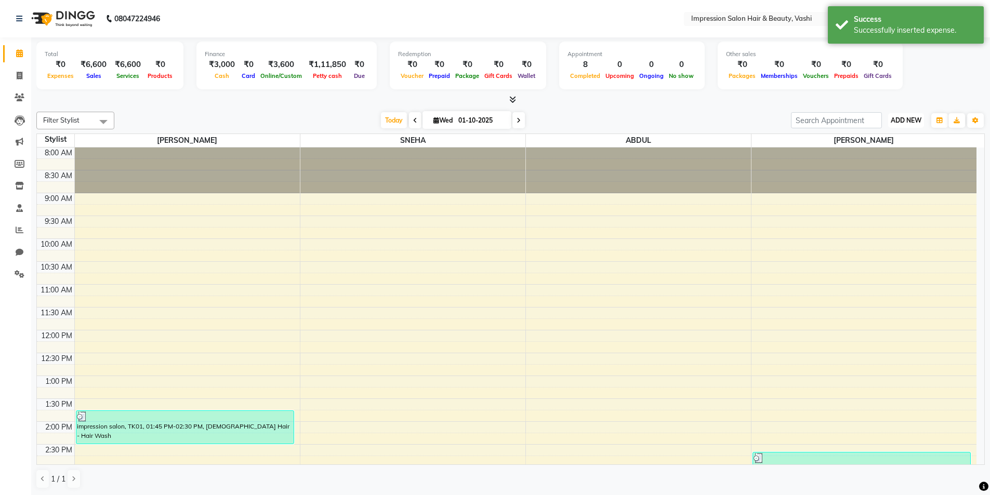
click at [908, 118] on span "ADD NEW" at bounding box center [906, 120] width 31 height 8
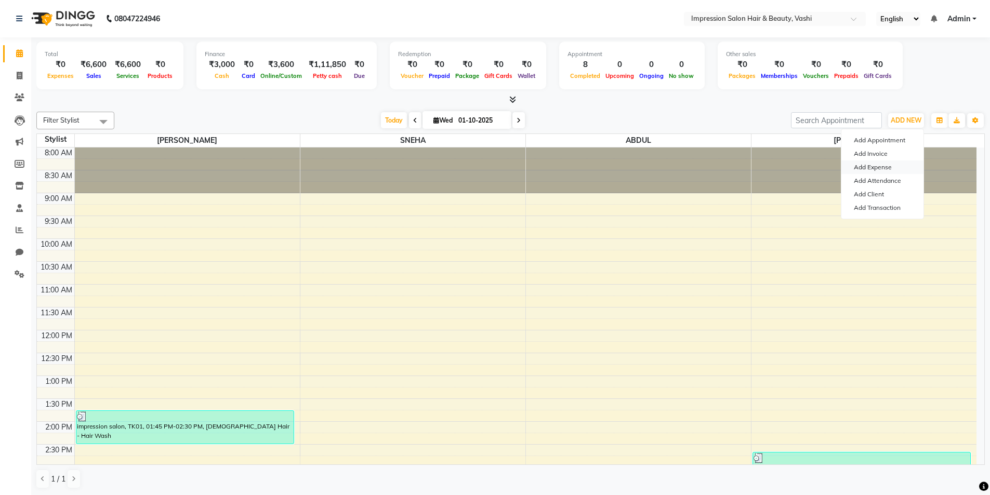
click at [886, 164] on link "Add Expense" at bounding box center [883, 168] width 82 height 14
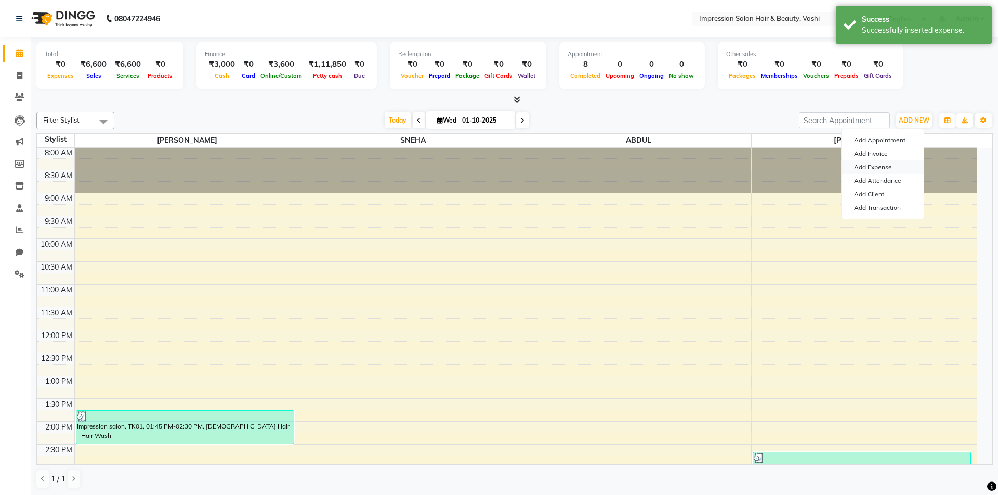
select select "1"
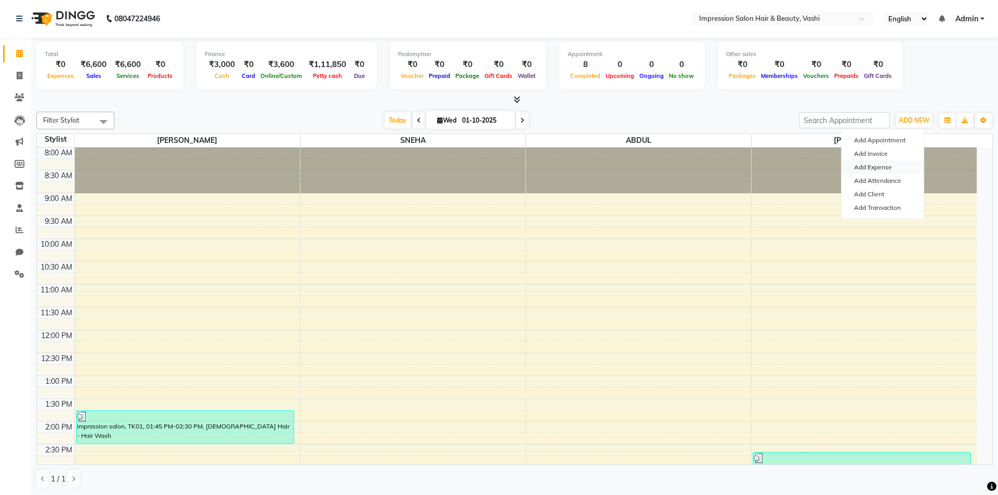
select select "2422"
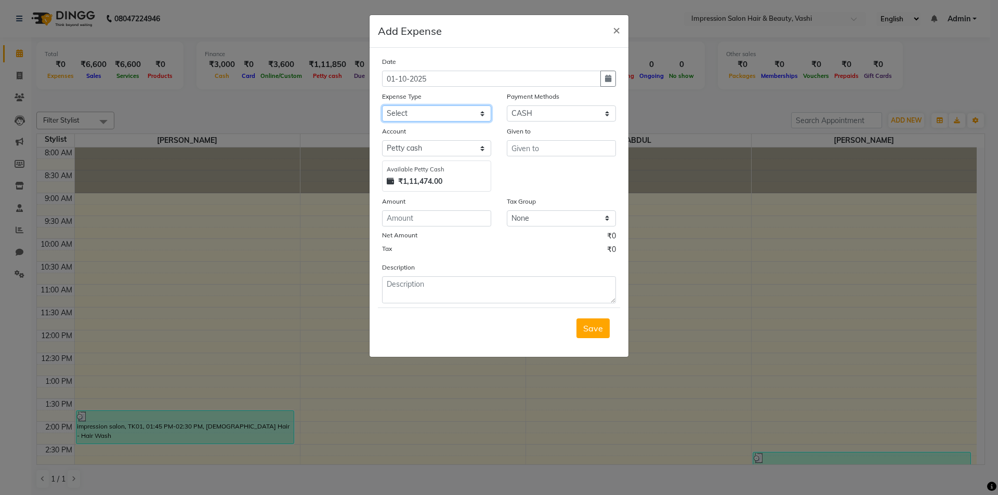
click at [427, 114] on select "Select Advance Salary Bank charges Car maintenance Cash transfer to bank Cash t…" at bounding box center [436, 114] width 109 height 16
select select "8"
click at [382, 106] on select "Select Advance Salary Bank charges Car maintenance Cash transfer to bank Cash t…" at bounding box center [436, 114] width 109 height 16
click at [437, 223] on input "number" at bounding box center [436, 219] width 109 height 16
type input "420"
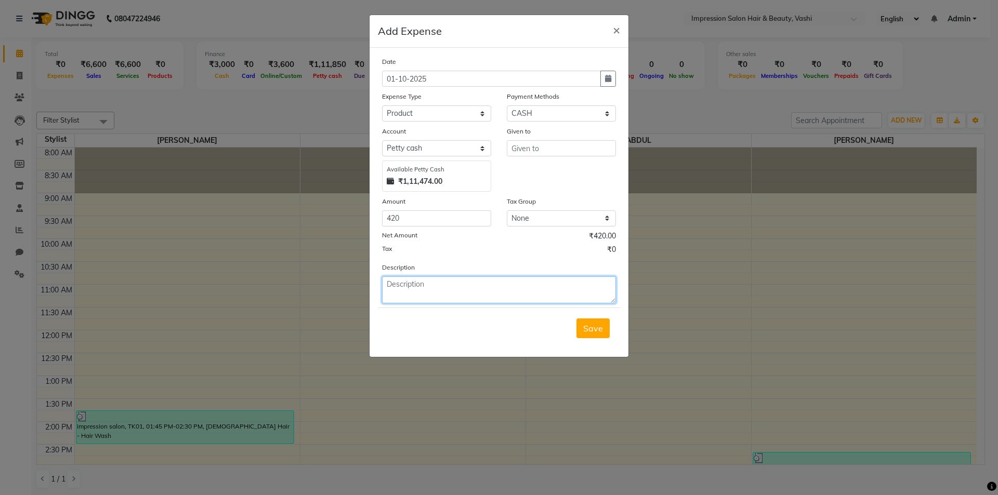
click at [426, 279] on textarea at bounding box center [499, 290] width 234 height 27
type textarea "MAJIREL 3 NO ( 1 TUBE )"
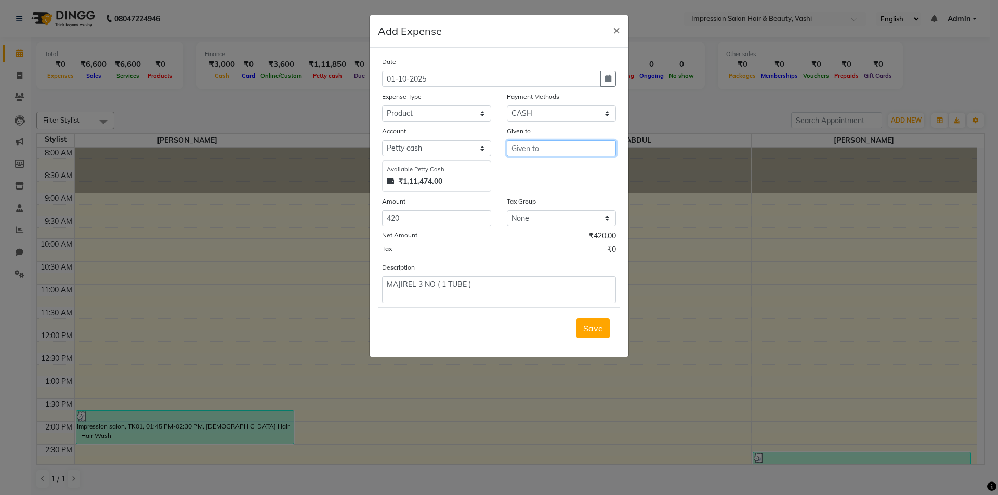
click at [532, 151] on input "text" at bounding box center [561, 148] width 109 height 16
type input "[PERSON_NAME]"
click at [589, 327] on span "Save" at bounding box center [593, 328] width 20 height 10
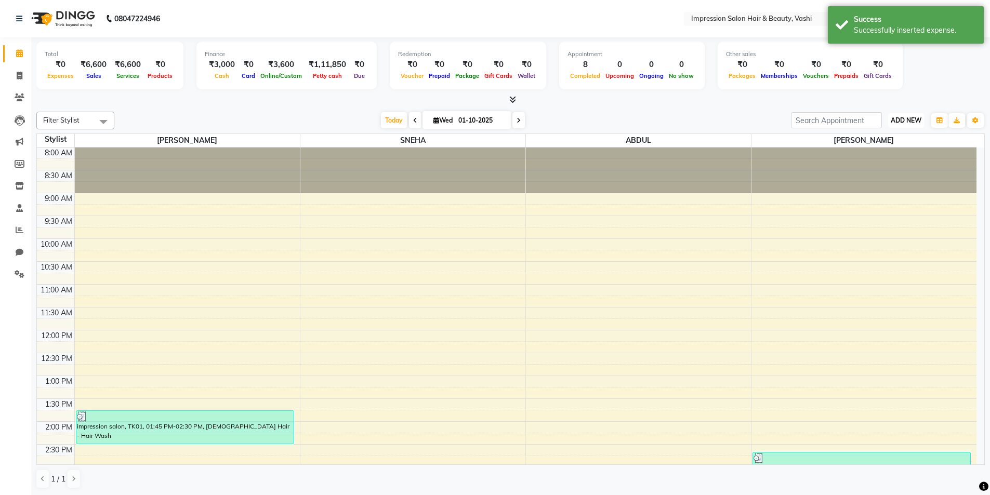
click at [905, 122] on span "ADD NEW" at bounding box center [906, 120] width 31 height 8
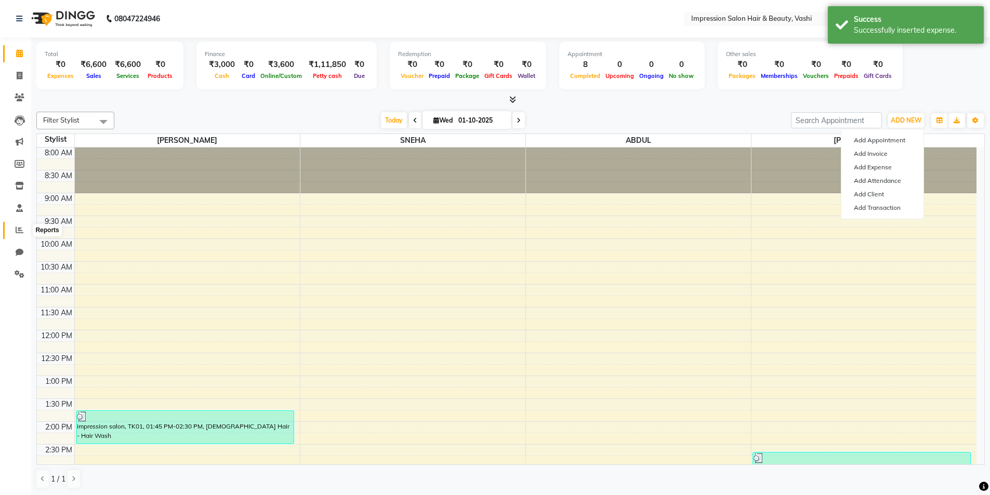
click at [13, 235] on span at bounding box center [19, 231] width 18 height 12
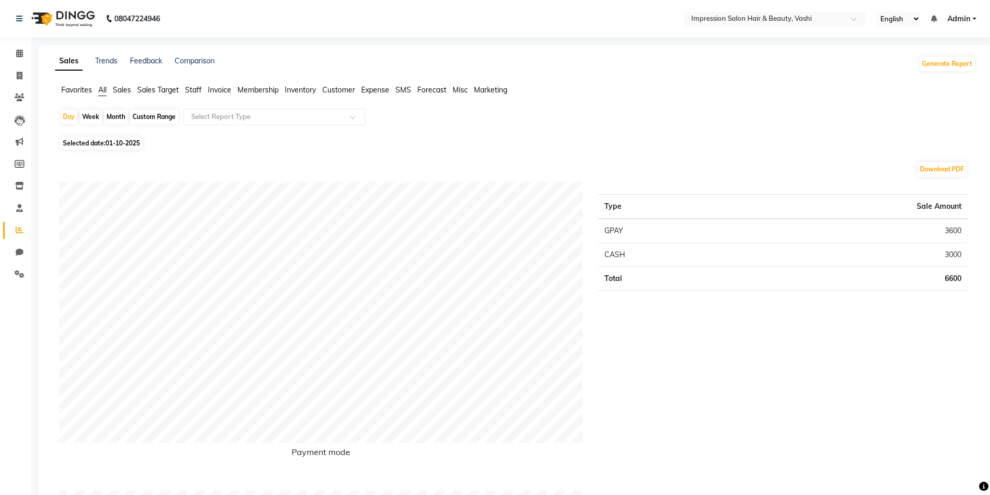
click at [109, 110] on div "Month" at bounding box center [116, 117] width 24 height 15
select select "10"
select select "2025"
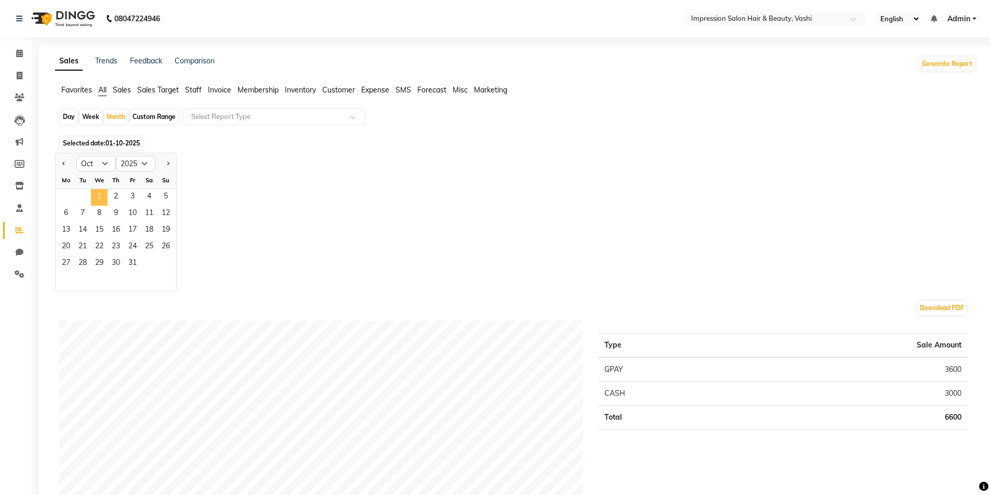
click at [97, 196] on span "1" at bounding box center [99, 197] width 17 height 17
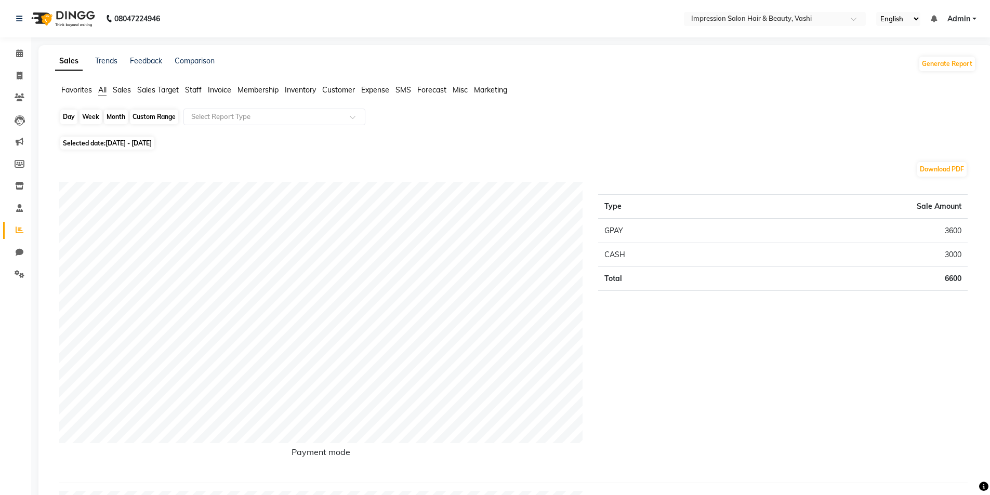
click at [116, 114] on div "Month" at bounding box center [116, 117] width 24 height 15
select select "10"
select select "2025"
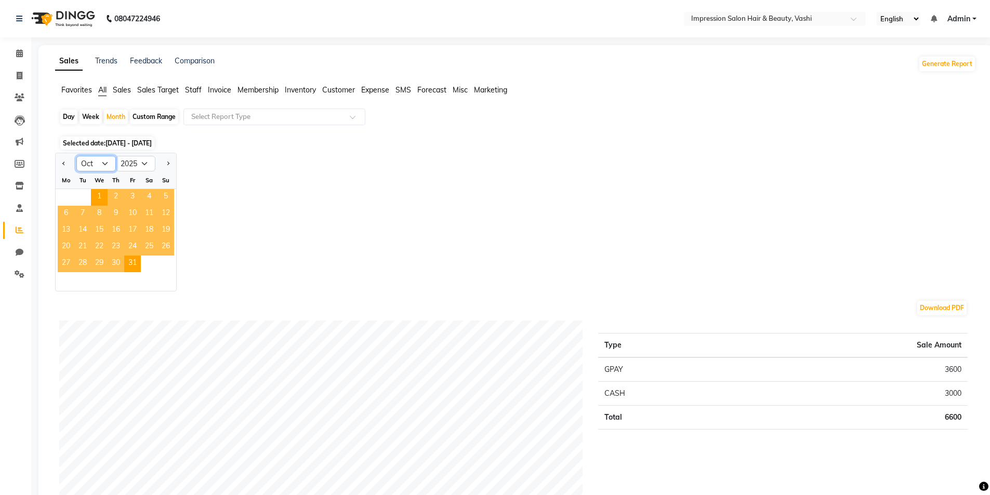
click at [104, 160] on select "Jan Feb Mar Apr May Jun [DATE] Aug Sep Oct Nov Dec" at bounding box center [96, 164] width 40 height 16
select select "9"
click at [76, 156] on select "Jan Feb Mar Apr May Jun [DATE] Aug Sep Oct Nov Dec" at bounding box center [96, 164] width 40 height 16
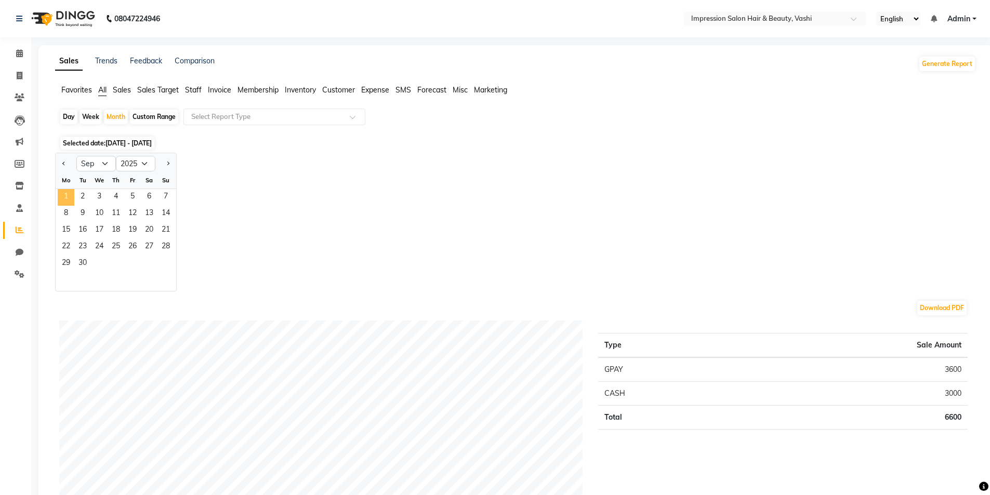
click at [73, 194] on span "1" at bounding box center [66, 197] width 17 height 17
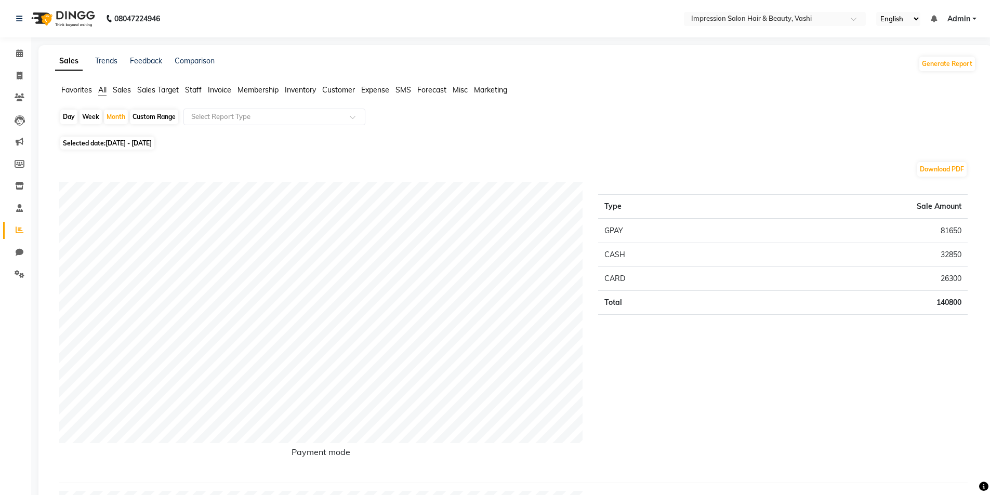
click at [65, 114] on div "Day" at bounding box center [68, 117] width 17 height 15
select select "9"
select select "2025"
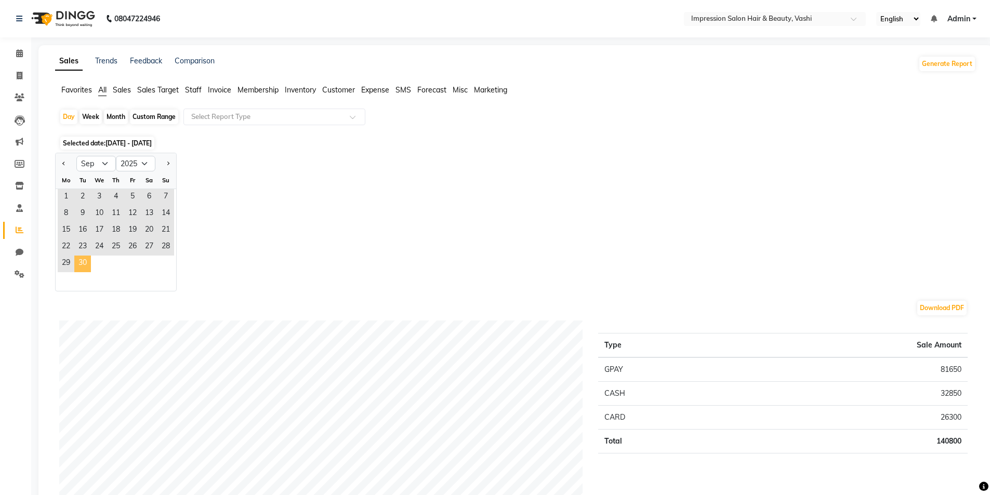
click at [86, 259] on span "30" at bounding box center [82, 264] width 17 height 17
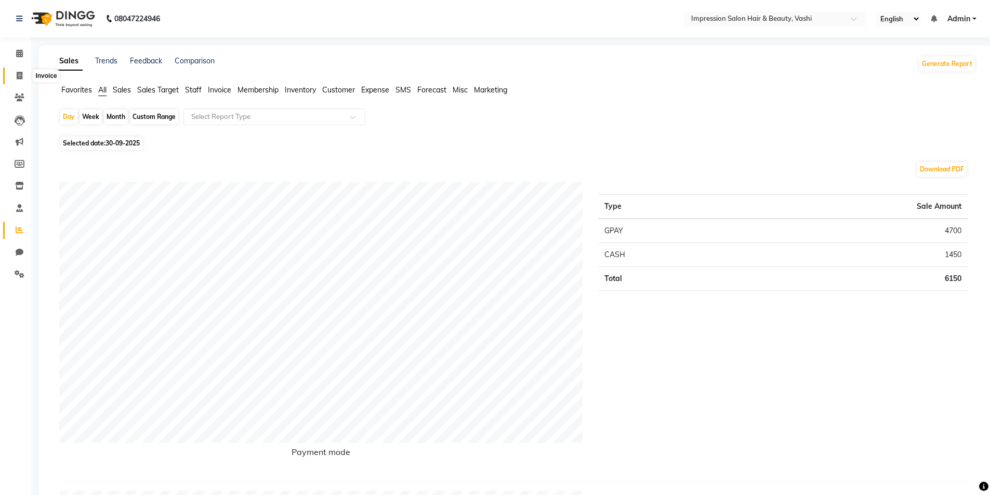
click at [11, 80] on span at bounding box center [19, 76] width 18 height 12
select select "125"
select select "service"
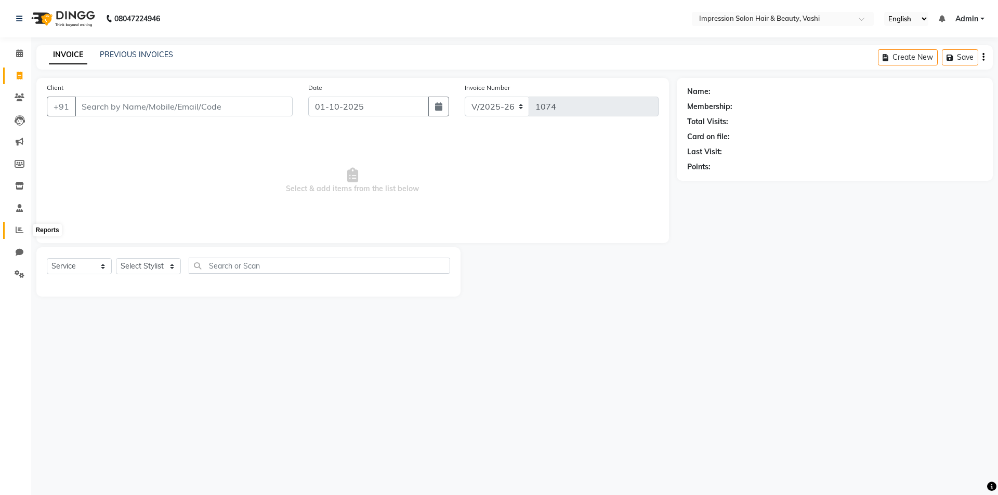
click at [13, 226] on span at bounding box center [19, 231] width 18 height 12
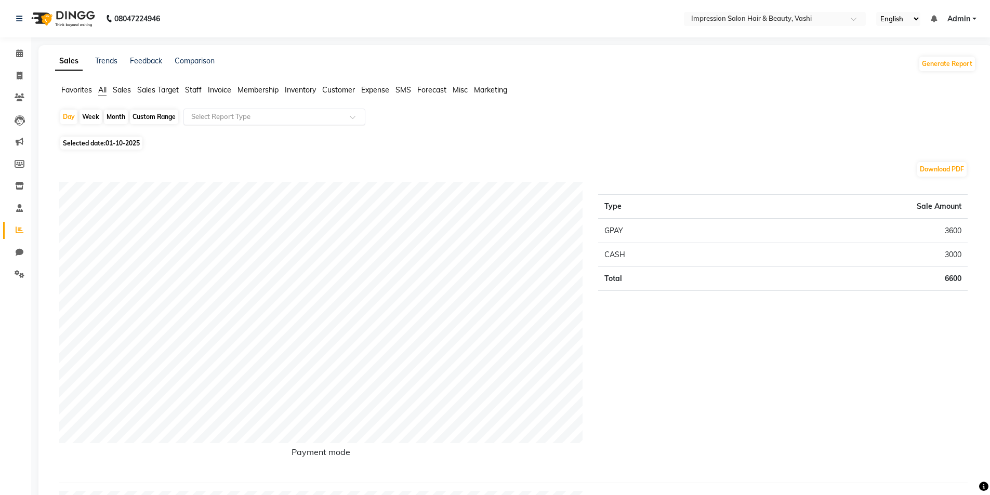
click at [300, 114] on input "text" at bounding box center [264, 117] width 150 height 10
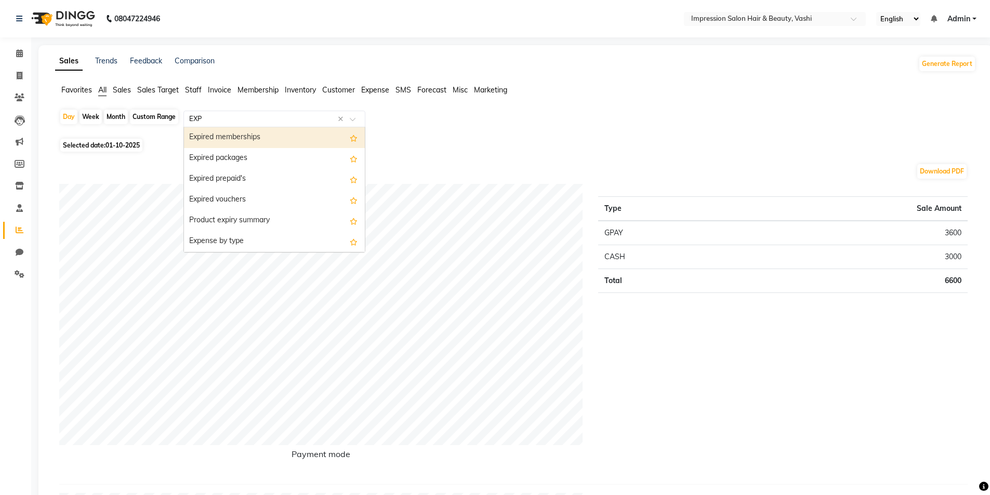
type input "EXPE"
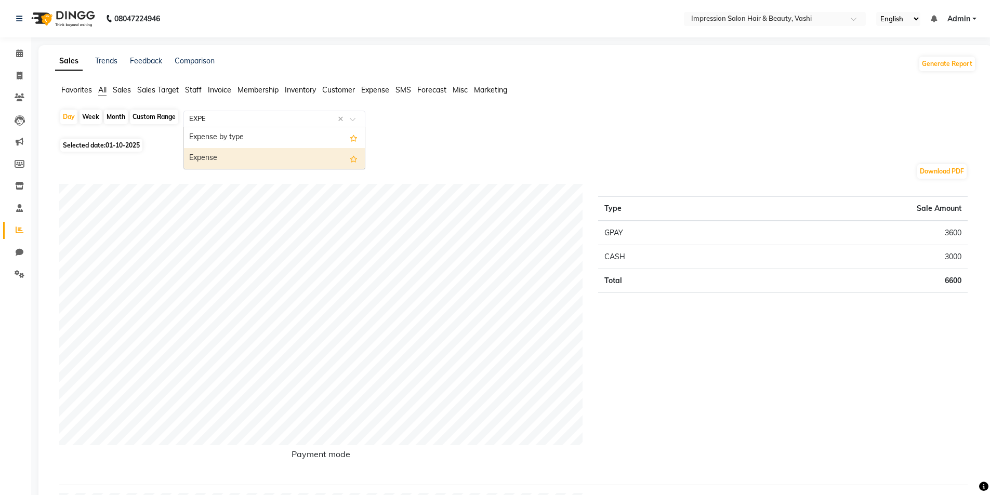
click at [274, 159] on div "Expense" at bounding box center [274, 158] width 181 height 21
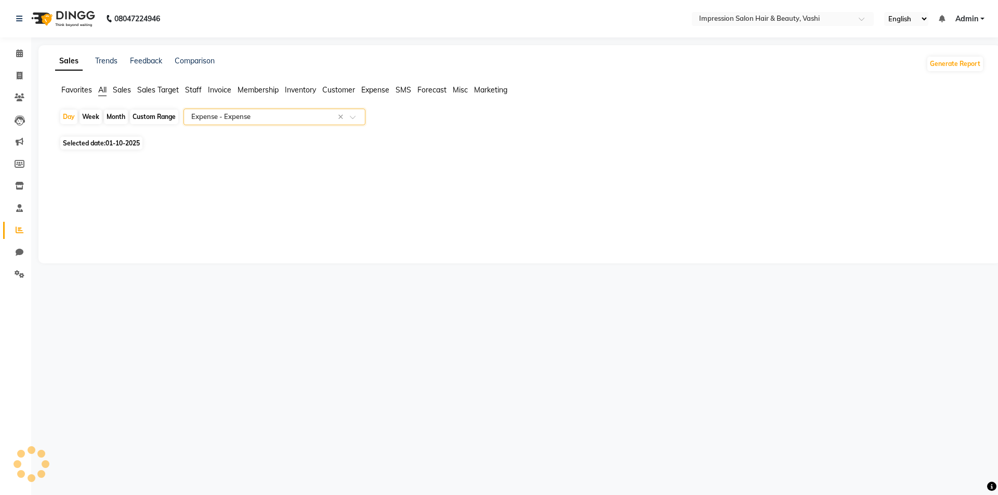
select select "full_report"
select select "pdf"
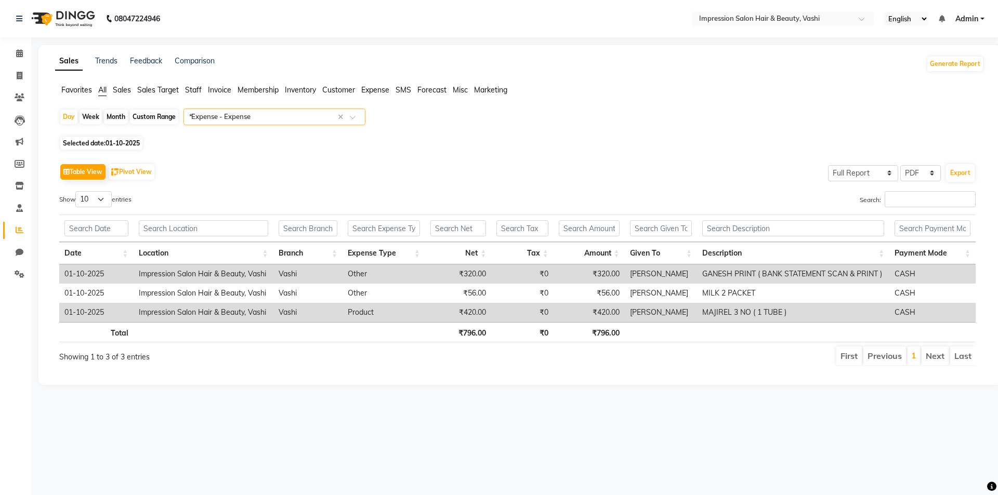
type input "*-"
click at [981, 18] on link "Admin" at bounding box center [970, 19] width 29 height 11
click at [945, 71] on link "Sign out" at bounding box center [931, 71] width 95 height 16
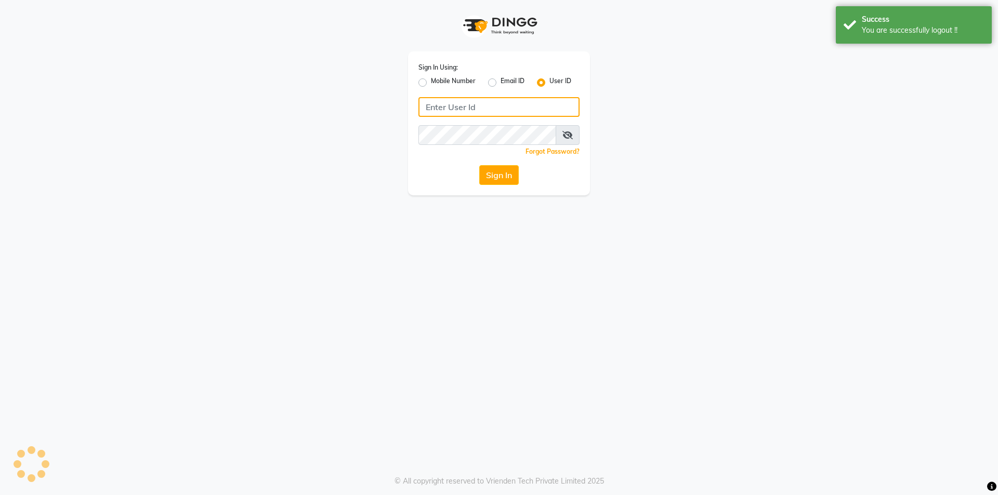
type input "impressionsalon"
